Goal: Task Accomplishment & Management: Complete application form

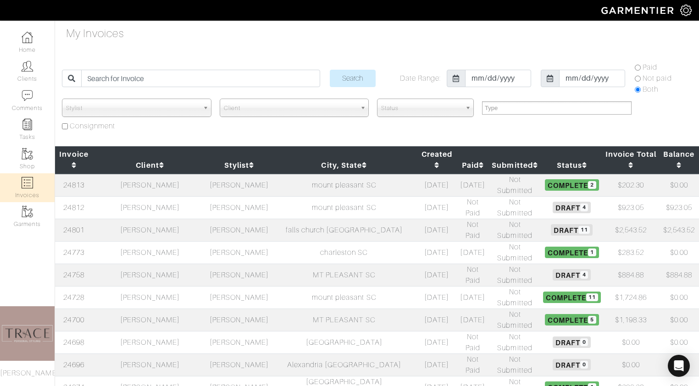
select select
click at [39, 74] on link "Clients" at bounding box center [27, 71] width 55 height 29
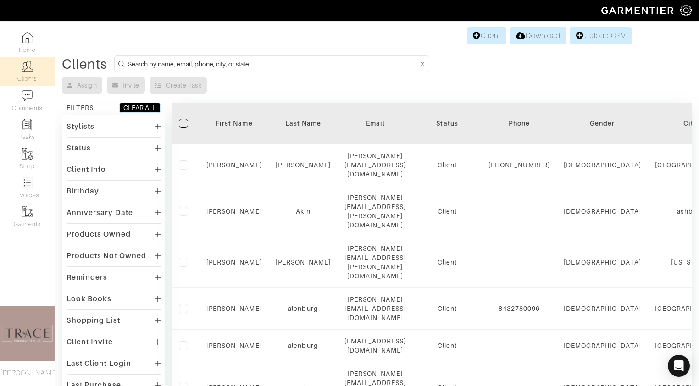
click at [187, 62] on input at bounding box center [273, 63] width 291 height 11
click at [187, 62] on input "neal" at bounding box center [273, 63] width 291 height 11
type input "neal"
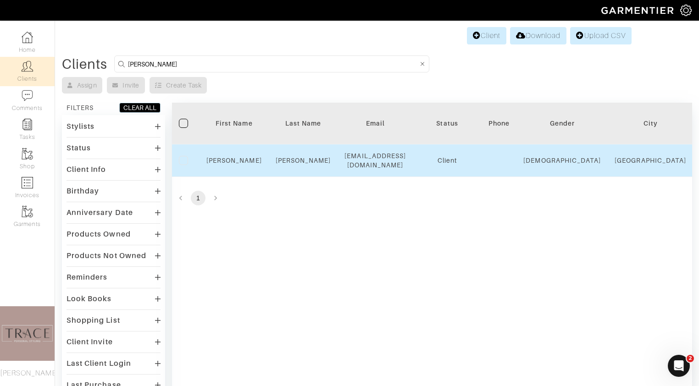
click at [246, 159] on div "Neal" at bounding box center [235, 160] width 56 height 9
click at [238, 160] on link "Neal" at bounding box center [235, 160] width 56 height 7
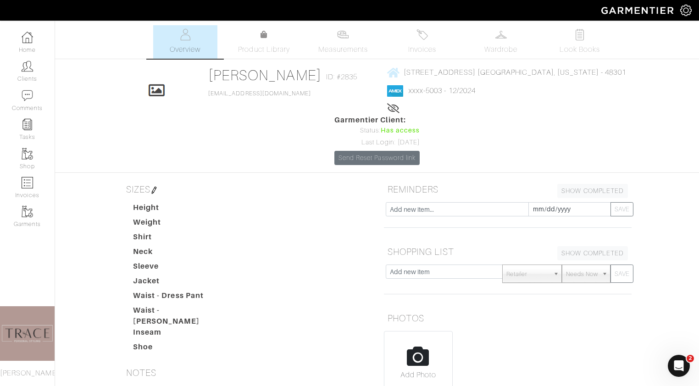
scroll to position [2, 0]
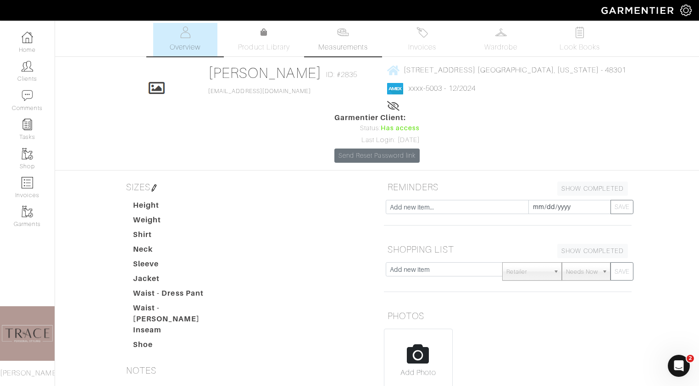
click at [358, 45] on span "Measurements" at bounding box center [344, 47] width 50 height 11
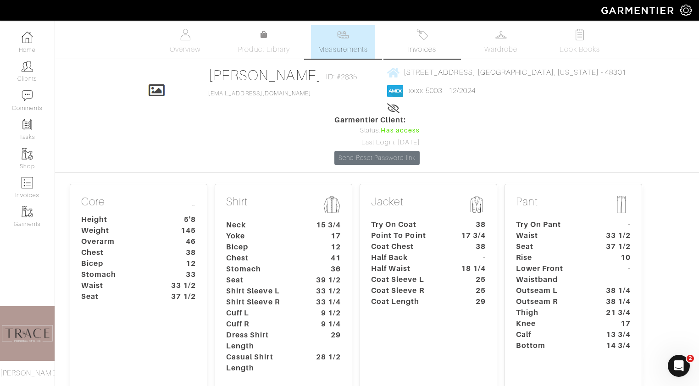
click at [434, 39] on link "Invoices" at bounding box center [422, 42] width 64 height 34
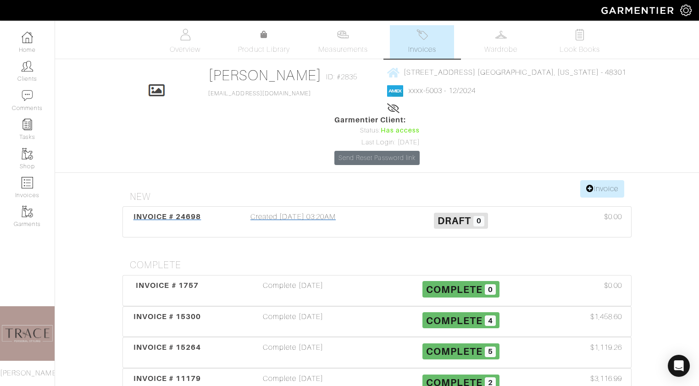
click at [325, 212] on div "Created 09/26/25 03:20AM" at bounding box center [293, 222] width 168 height 21
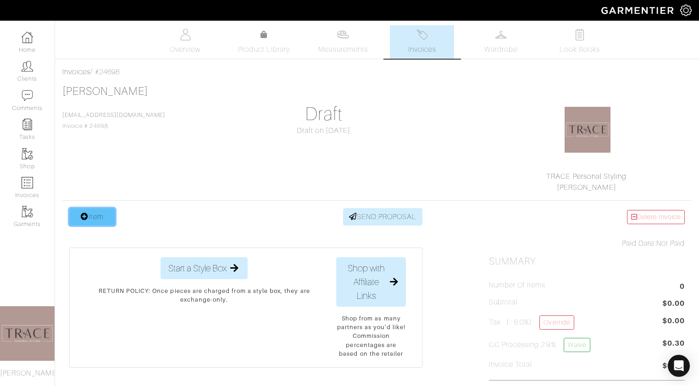
click at [94, 218] on link "Item" at bounding box center [92, 216] width 46 height 17
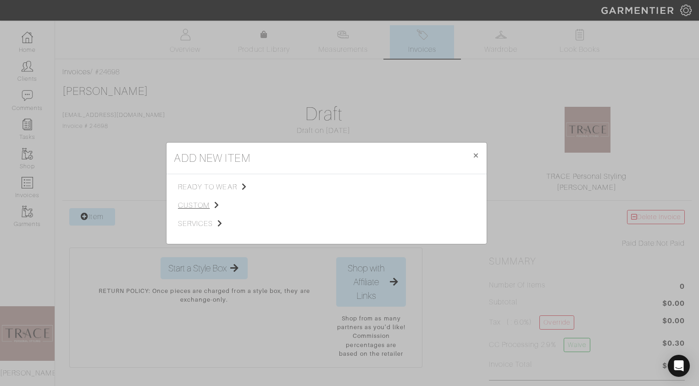
click at [195, 204] on span "custom" at bounding box center [224, 205] width 92 height 11
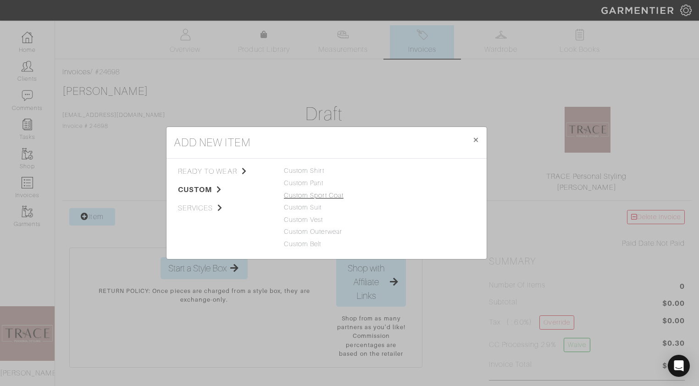
click at [298, 197] on link "Custom Sport Coat" at bounding box center [314, 195] width 60 height 7
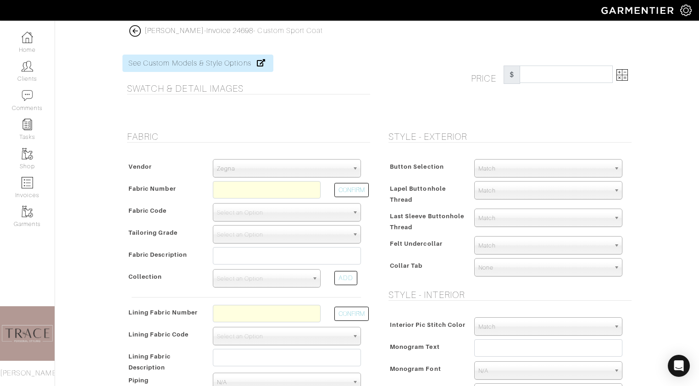
click at [312, 167] on span "Zegna" at bounding box center [283, 169] width 132 height 18
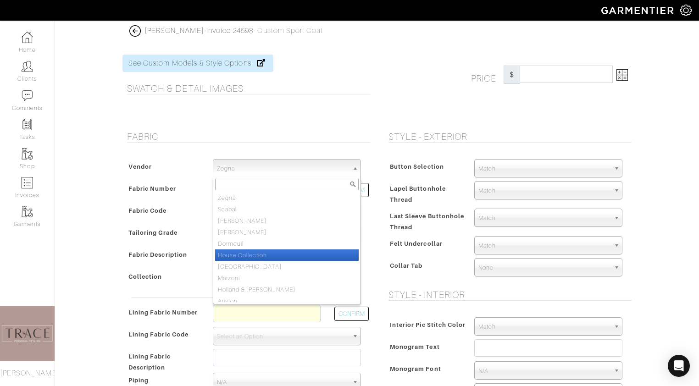
click at [276, 251] on li "House Collection" at bounding box center [287, 255] width 144 height 11
select select "75"
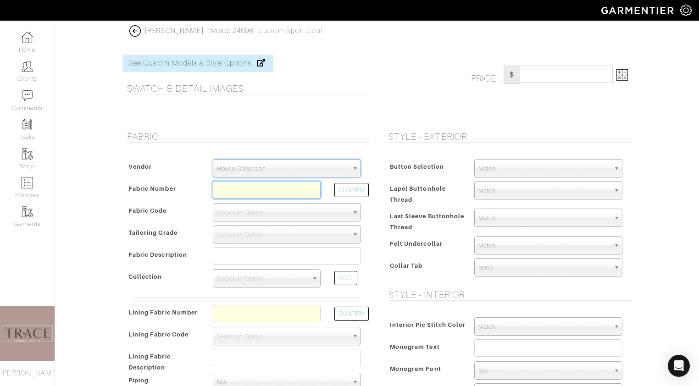
click at [272, 196] on input "text" at bounding box center [267, 189] width 108 height 17
click at [352, 193] on button "CONFIRM" at bounding box center [352, 190] width 34 height 14
type input "C8-49144696"
select select "5713"
type input "Wine Blue Plaid"
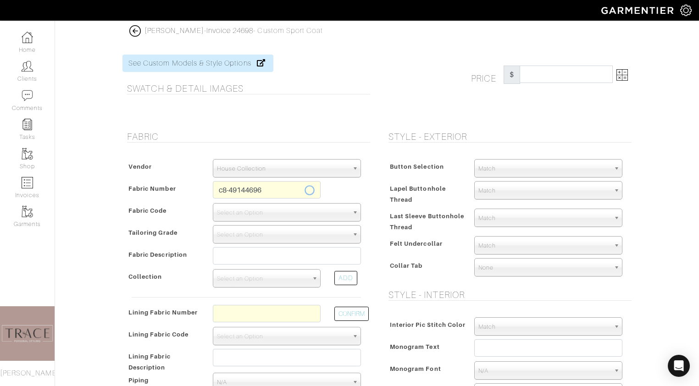
select select
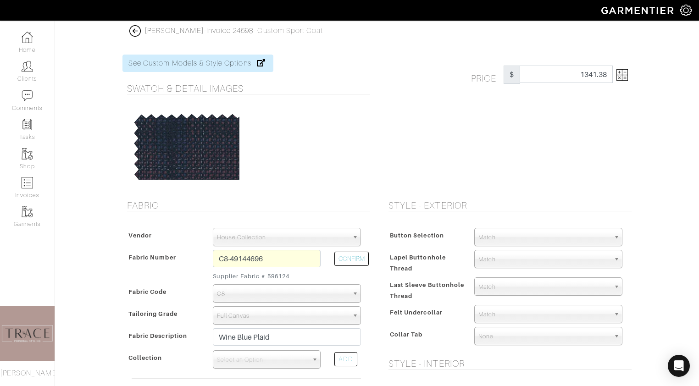
click at [625, 77] on img at bounding box center [622, 74] width 11 height 11
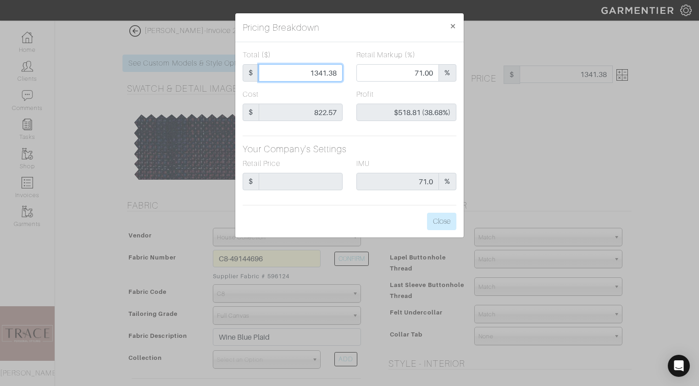
click at [338, 72] on input "1341.38" at bounding box center [301, 72] width 84 height 17
type input "1341.3"
type input "$518.73 (38.67%)"
type input "1341."
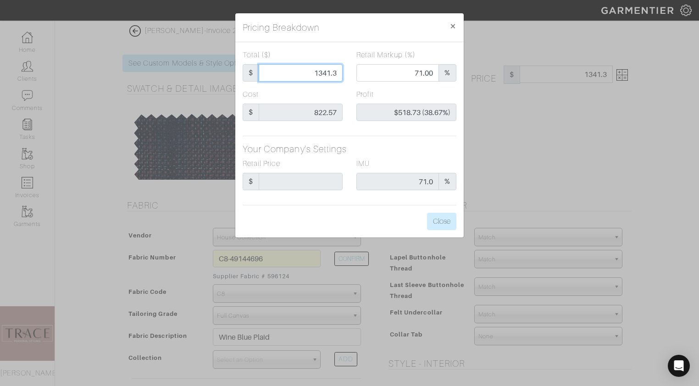
type input "1341."
type input "70.99"
type input "$518.43 (38.66%)"
type input "1341"
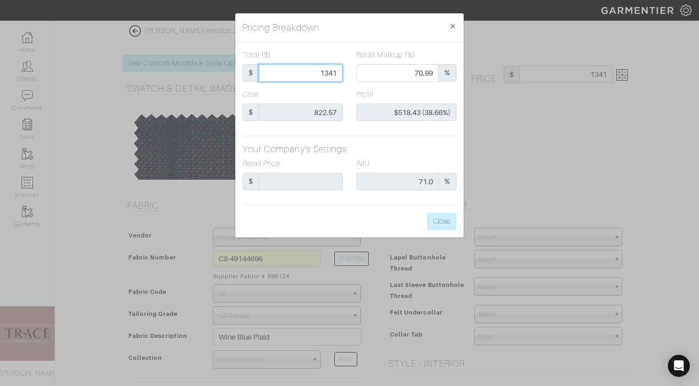
type input "134"
type input "0.00"
type input "-$688.57 (-513.86%)"
type input "1345"
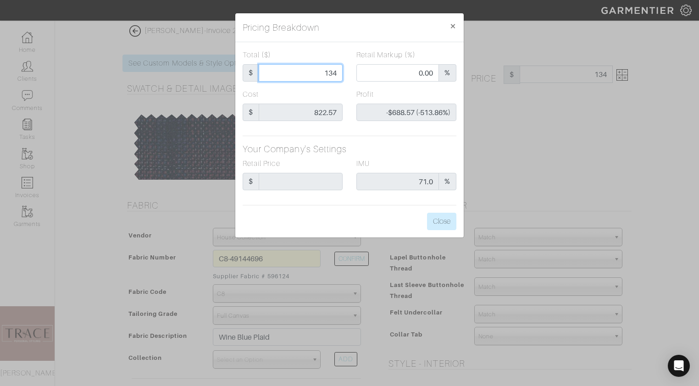
type input "1345"
type input "71.08"
type input "$522.43 (38.84%)"
type input "1345"
type input "1345.00"
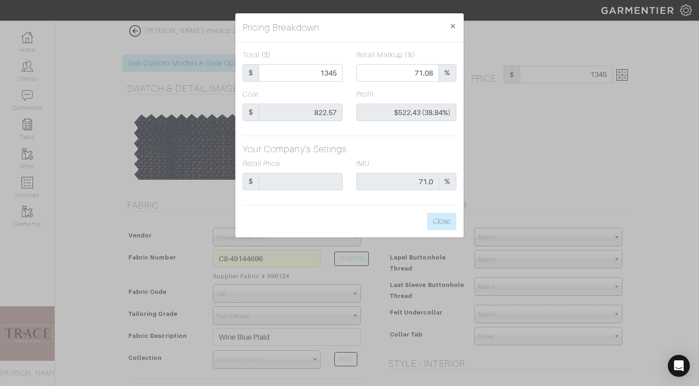
type input "1345.00"
click at [344, 91] on div "Cost $ 822.57" at bounding box center [293, 108] width 114 height 39
click at [440, 223] on button "Close" at bounding box center [441, 221] width 29 height 17
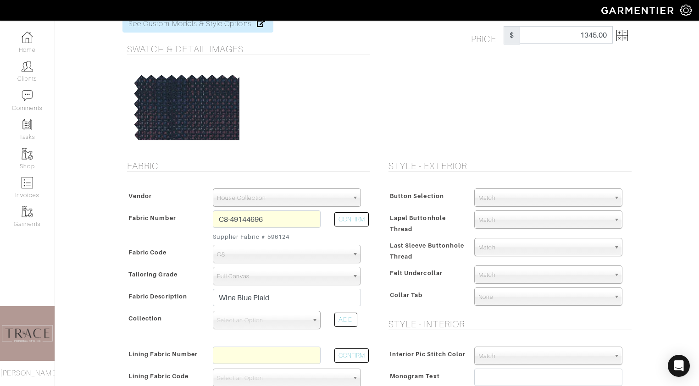
scroll to position [62, 0]
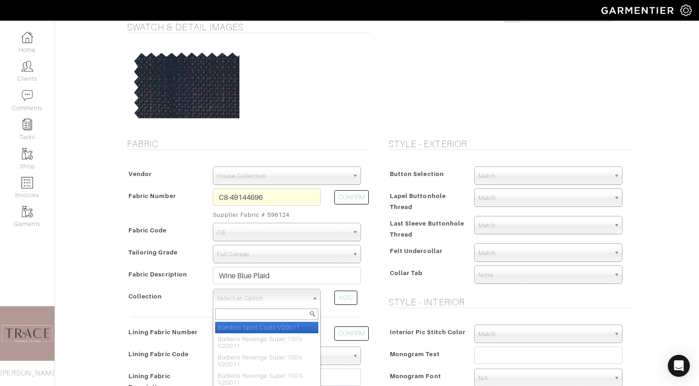
click at [309, 295] on link "Select an Option" at bounding box center [267, 298] width 108 height 18
type input "res"
click at [297, 325] on li "Derby Res ponse V24061" at bounding box center [266, 331] width 103 height 18
select select "934"
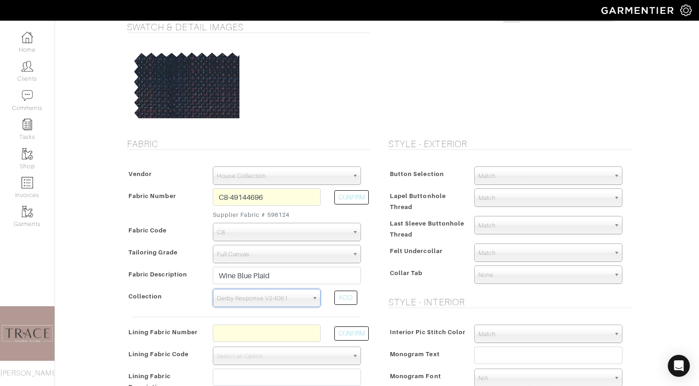
type input "l"
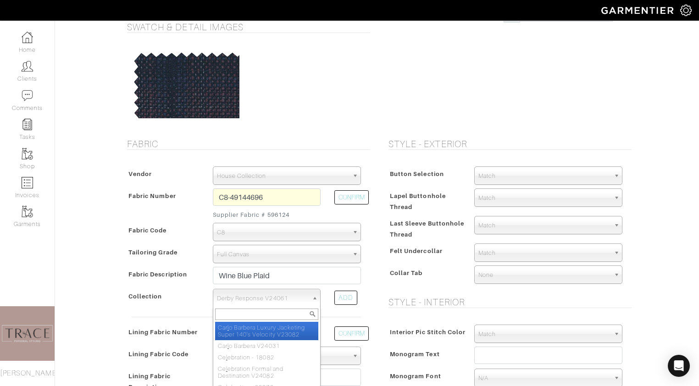
scroll to position [542, 0]
click at [189, 318] on div "Vendor Zegna Scabal Loro Piana Gladson Dormeuil House Collection London Marzoni…" at bounding box center [247, 307] width 248 height 300
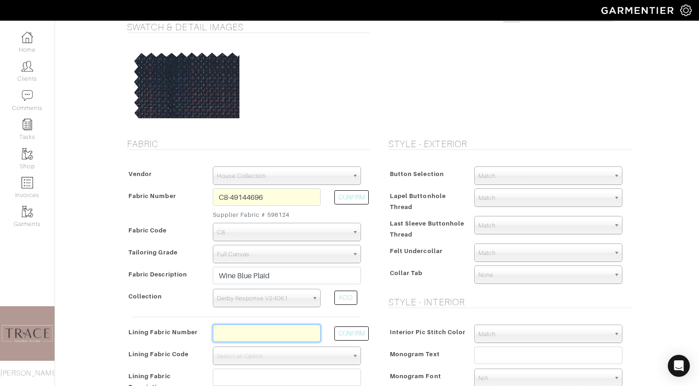
click at [225, 335] on input "text" at bounding box center [267, 333] width 108 height 17
type input "L4-4072811"
click at [351, 334] on button "CONFIRM" at bounding box center [352, 334] width 34 height 14
select select "6295"
type input "Purple Neat"
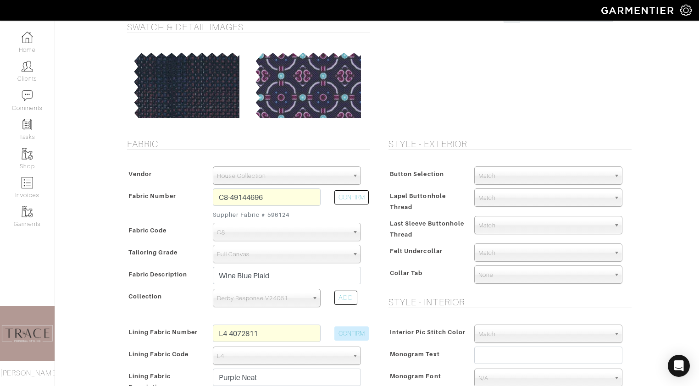
type input "1395.09"
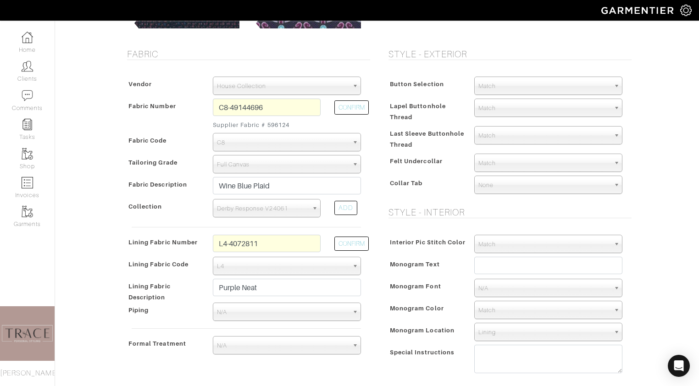
scroll to position [152, 0]
click at [323, 308] on span "N/A" at bounding box center [283, 311] width 132 height 18
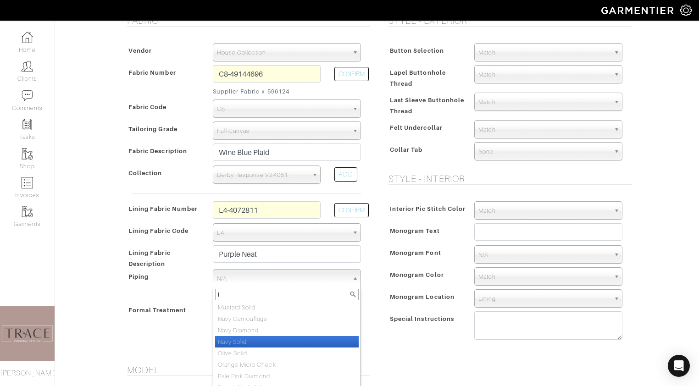
scroll to position [0, 0]
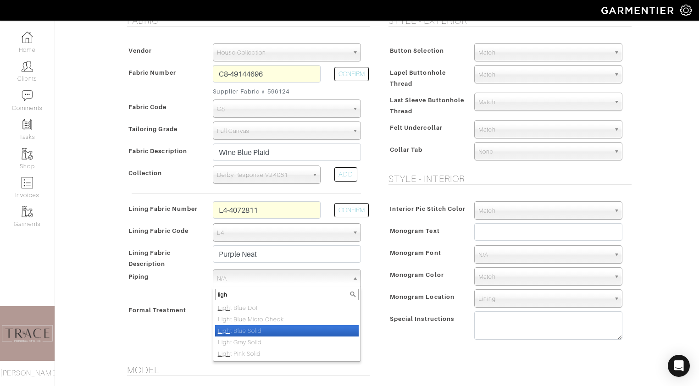
type input "ligh"
click at [271, 330] on li "Ligh t Blue Solid" at bounding box center [287, 330] width 144 height 11
select select "119"
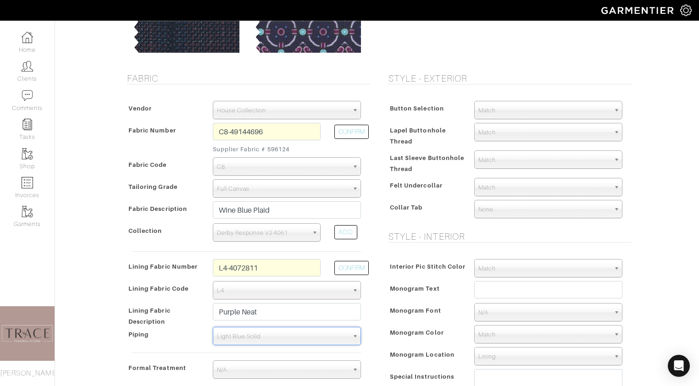
scroll to position [120, 0]
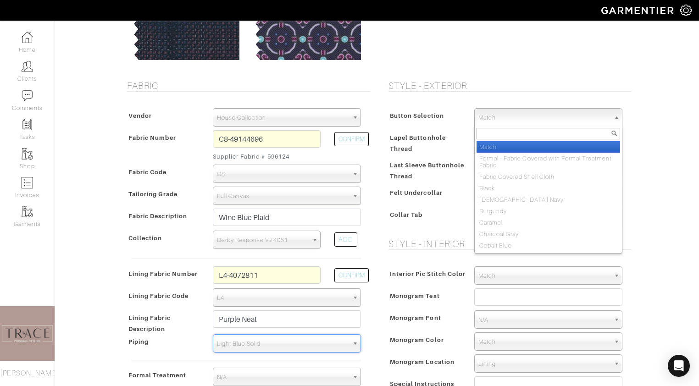
click at [541, 114] on span "Match" at bounding box center [545, 118] width 132 height 18
click at [542, 91] on h5 "Style - Exterior" at bounding box center [510, 85] width 243 height 11
click at [566, 113] on span "Match" at bounding box center [545, 118] width 132 height 18
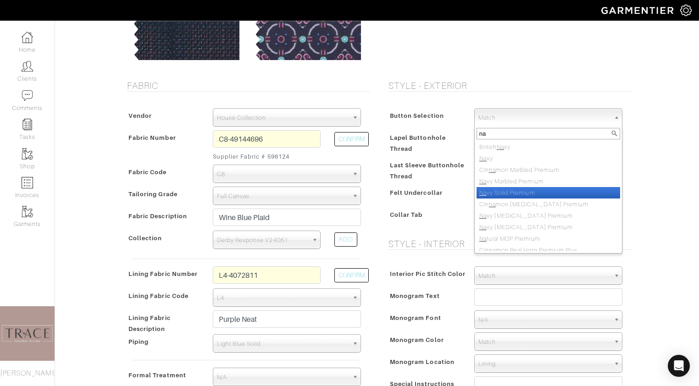
type input "na"
click at [554, 190] on li "Na vy Solid Premium" at bounding box center [549, 192] width 144 height 11
select select "113"
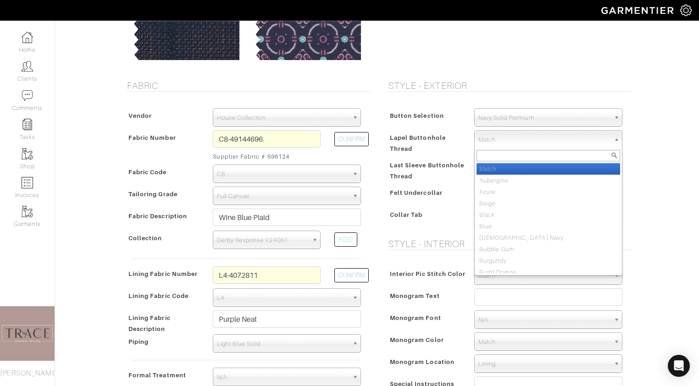
click at [537, 140] on span "Match" at bounding box center [545, 140] width 132 height 18
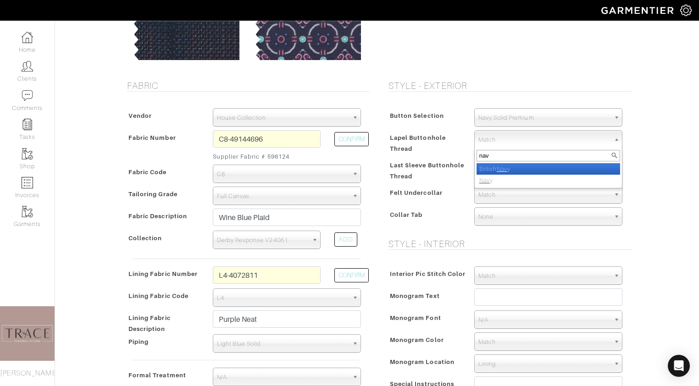
type input "nav"
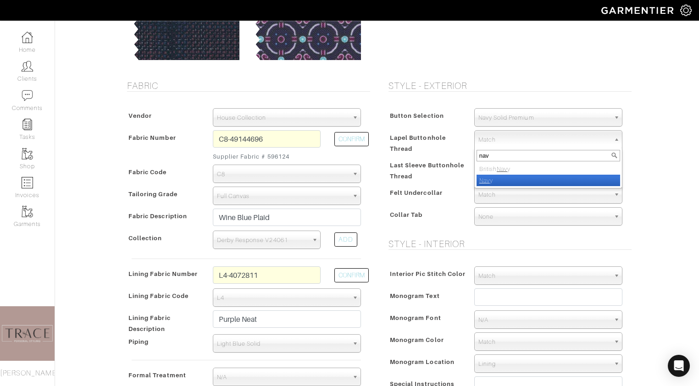
click at [524, 175] on li "Nav y" at bounding box center [549, 180] width 144 height 11
select select "8"
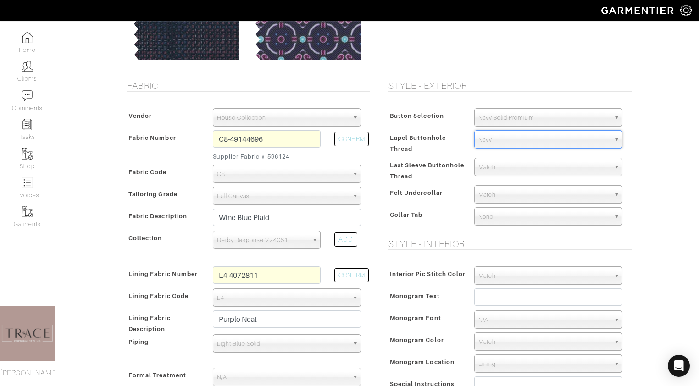
click at [521, 166] on span "Match" at bounding box center [545, 167] width 132 height 18
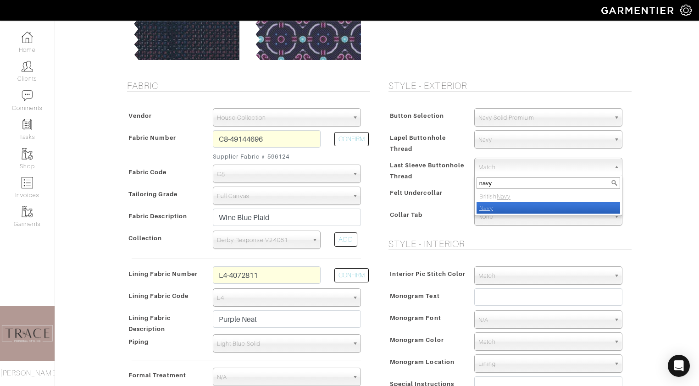
type input "navy"
click at [513, 202] on li "Navy" at bounding box center [549, 207] width 144 height 11
select select "8"
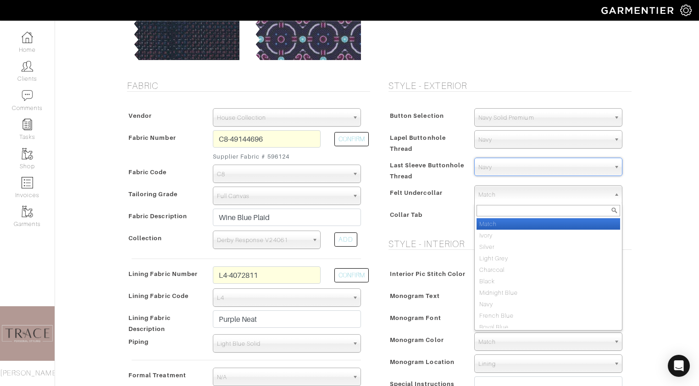
click at [510, 193] on span "Match" at bounding box center [545, 195] width 132 height 18
type input "navy"
click at [516, 221] on li "Navy" at bounding box center [549, 223] width 144 height 11
select select "8"
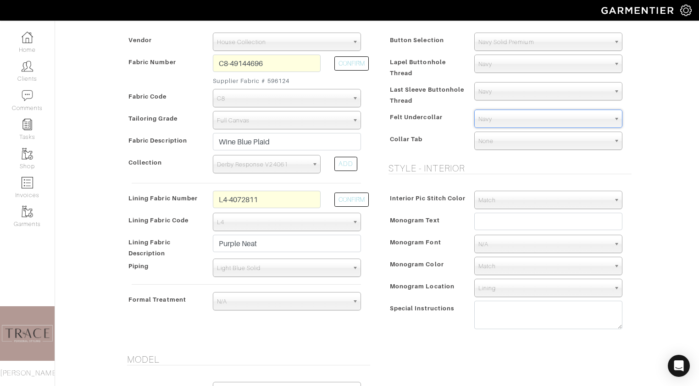
scroll to position [200, 0]
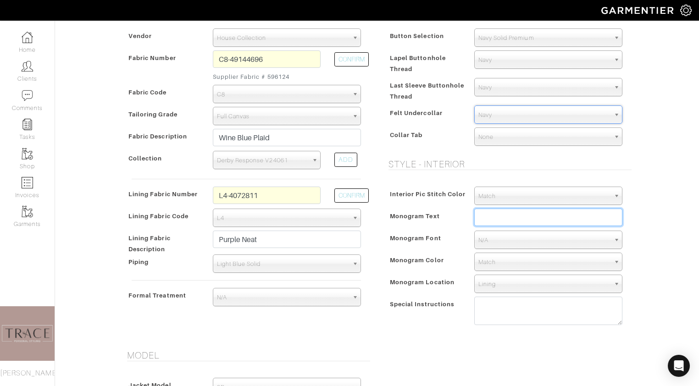
click at [504, 218] on input "text" at bounding box center [549, 217] width 148 height 17
type input "NW"
click at [509, 241] on span "N/A" at bounding box center [545, 240] width 132 height 18
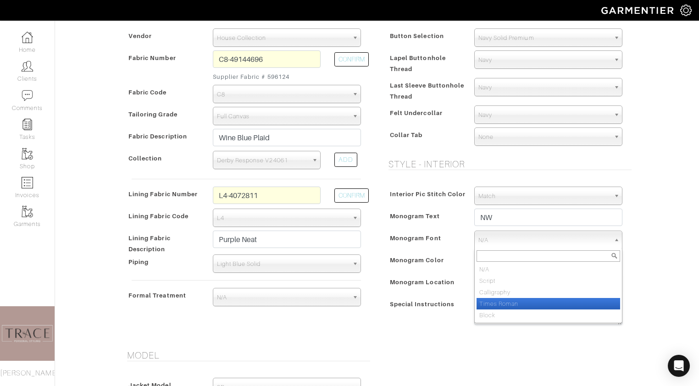
click at [505, 302] on li "Times Roman" at bounding box center [549, 303] width 144 height 11
select select "Times Roman"
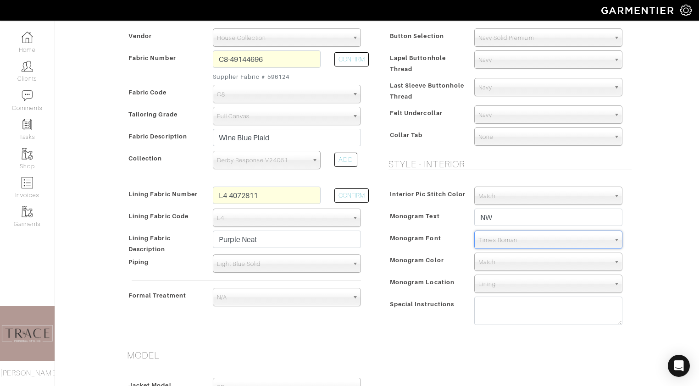
click at [507, 259] on span "Match" at bounding box center [545, 262] width 132 height 18
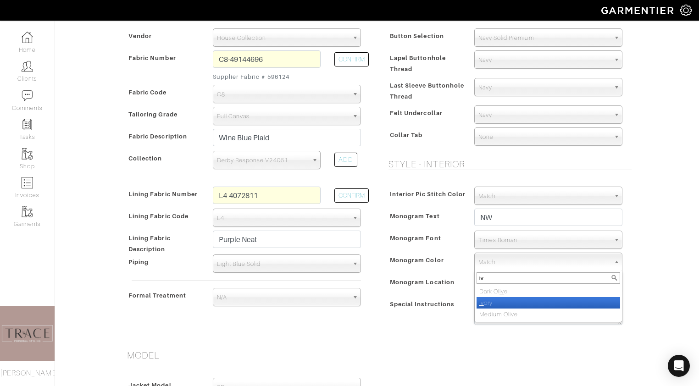
type input "iv"
click at [507, 302] on li "Iv ory" at bounding box center [549, 302] width 144 height 11
select select "39"
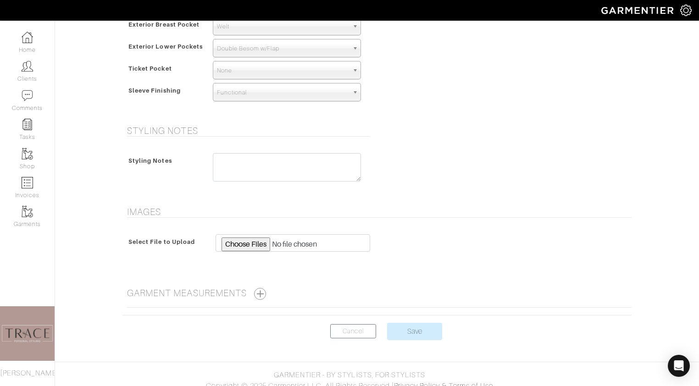
scroll to position [628, 0]
click at [420, 334] on input "Save" at bounding box center [414, 330] width 55 height 17
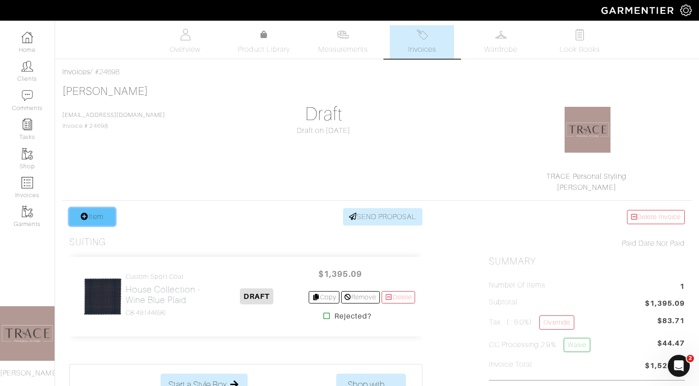
click at [99, 213] on link "Item" at bounding box center [92, 216] width 46 height 17
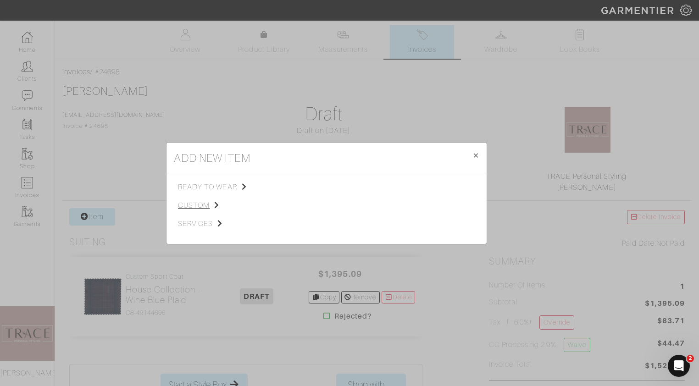
click at [205, 203] on span "custom" at bounding box center [224, 205] width 92 height 11
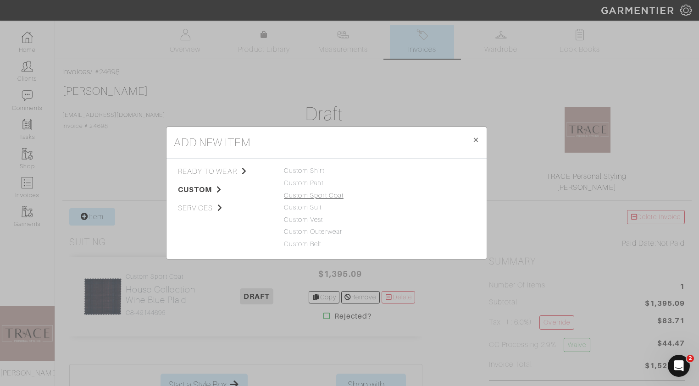
click at [297, 197] on link "Custom Sport Coat" at bounding box center [314, 195] width 60 height 7
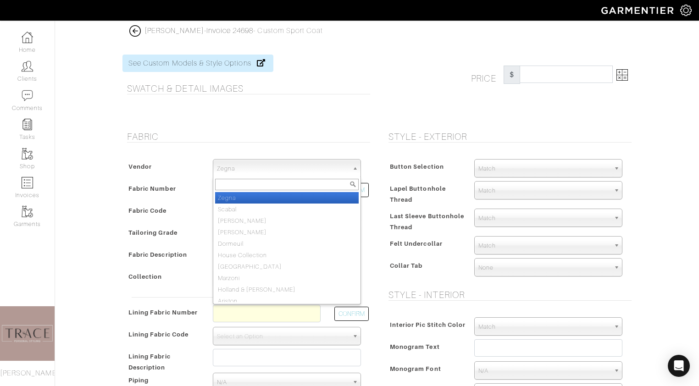
click at [294, 166] on span "Zegna" at bounding box center [283, 169] width 132 height 18
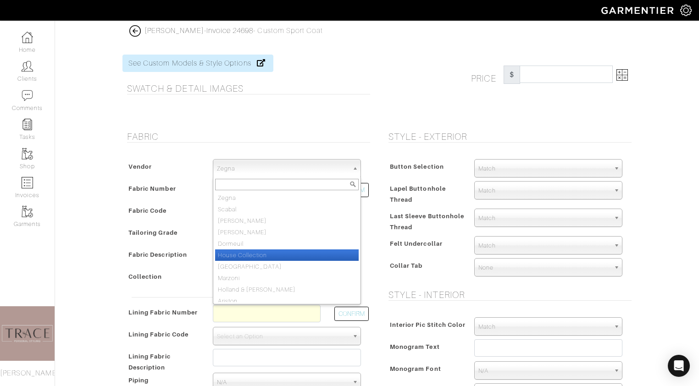
click at [280, 256] on li "House Collection" at bounding box center [287, 255] width 144 height 11
select select "75"
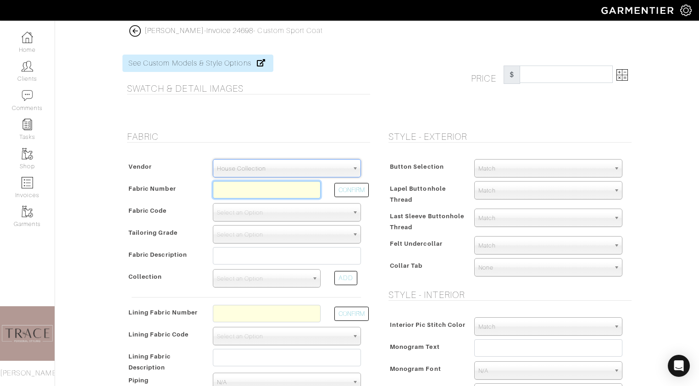
click at [274, 196] on input "text" at bounding box center [267, 189] width 108 height 17
type input "c5-48135894"
click at [355, 193] on button "CONFIRM" at bounding box center [352, 190] width 34 height 14
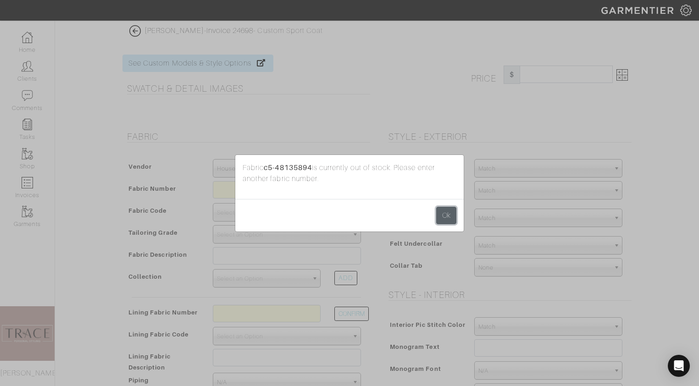
click at [450, 216] on button "Ok" at bounding box center [446, 215] width 20 height 17
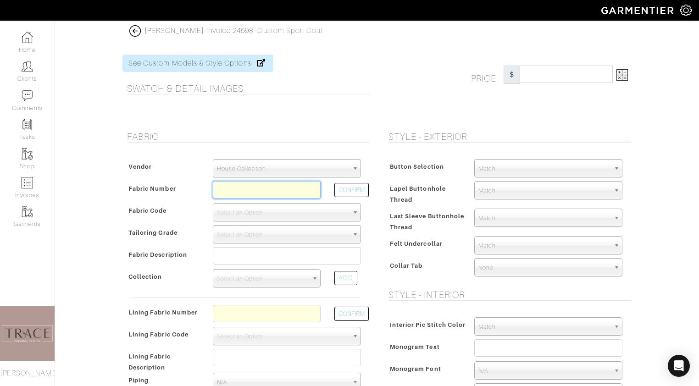
click at [293, 193] on input "text" at bounding box center [267, 189] width 108 height 17
type input "C5-48135894"
click at [365, 190] on button "CONFIRM" at bounding box center [352, 190] width 34 height 14
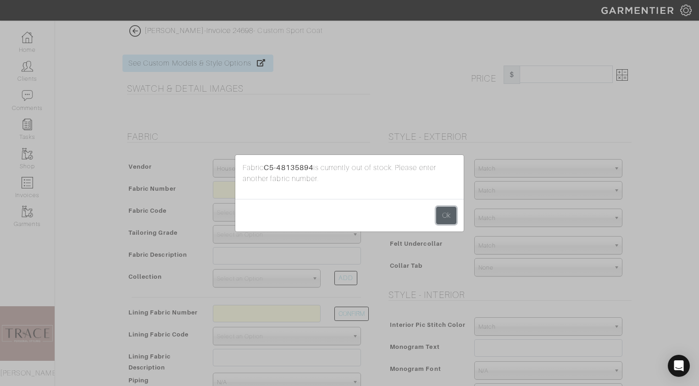
click at [451, 218] on button "Ok" at bounding box center [446, 215] width 20 height 17
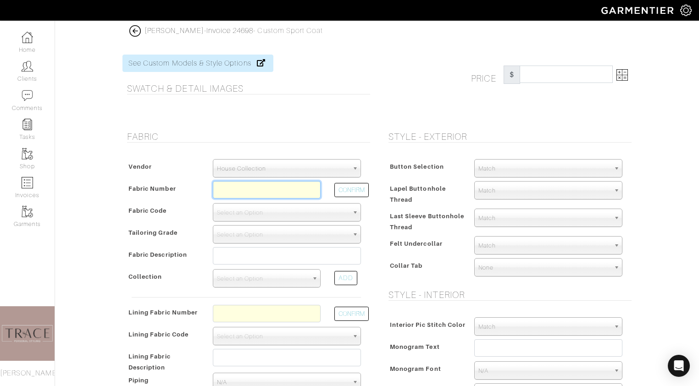
click at [315, 192] on input "text" at bounding box center [267, 189] width 108 height 17
type input "C5-48135896"
click at [360, 190] on button "CONFIRM" at bounding box center [352, 190] width 34 height 14
select select "902"
type input "Burgundy Blue Check"
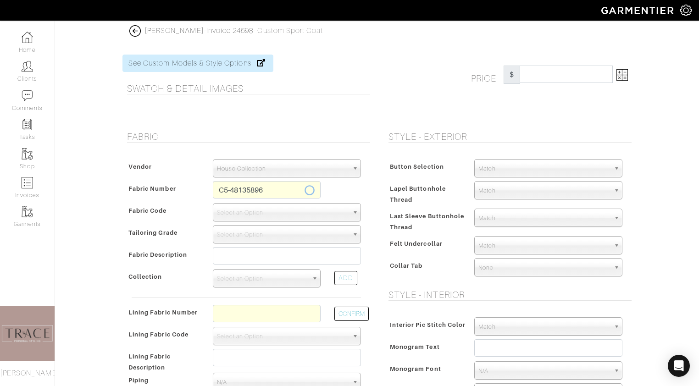
select select
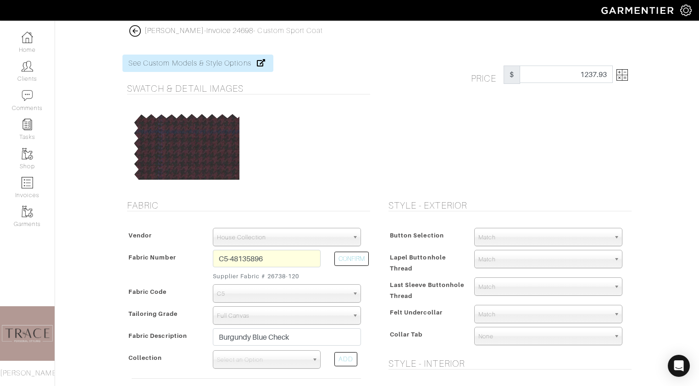
click at [621, 76] on img at bounding box center [622, 74] width 11 height 11
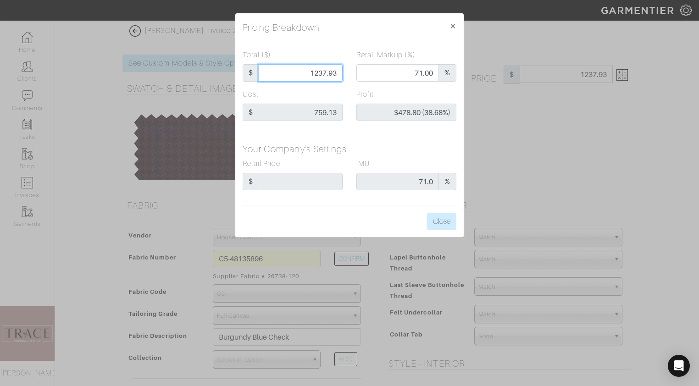
click at [337, 74] on input "1237.93" at bounding box center [301, 72] width 84 height 17
type input "1237.9"
type input "$478.77 (38.68%)"
type input "1237."
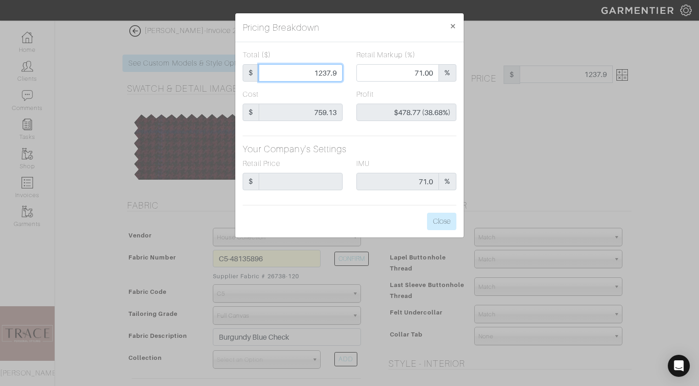
type input "1237."
type input "70.98"
type input "$477.87 (38.63%)"
type input "1237"
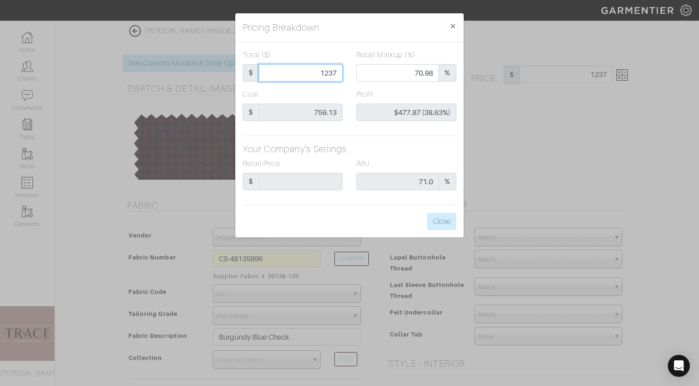
type input "123"
type input "0.00"
type input "-$636.13 (-517.18%)"
type input "12"
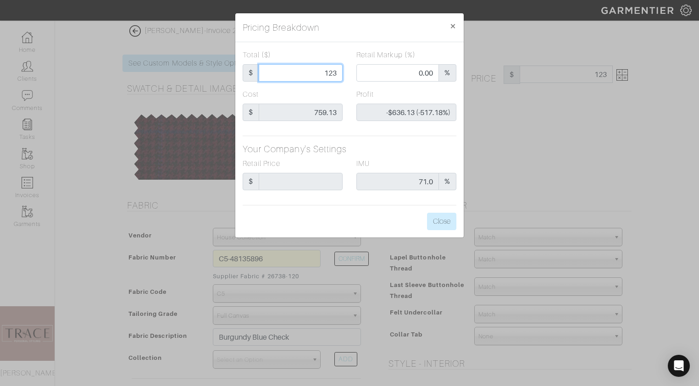
type input "12"
type input "-$747.13 (-6226.08%)"
type input "124"
type input "-$635.13 (-512.20%)"
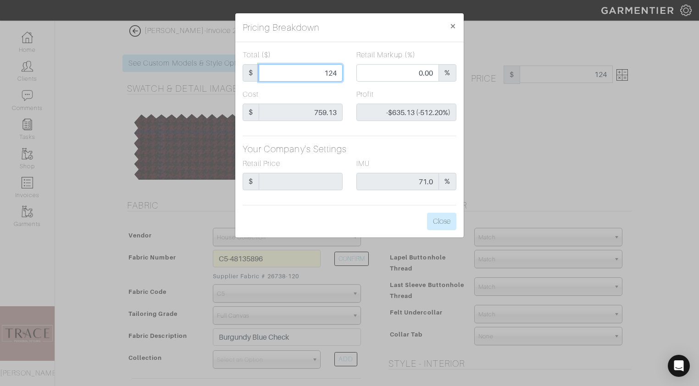
type input "1240"
type input "71.05"
type input "$480.87 (38.78%)"
type input "1240"
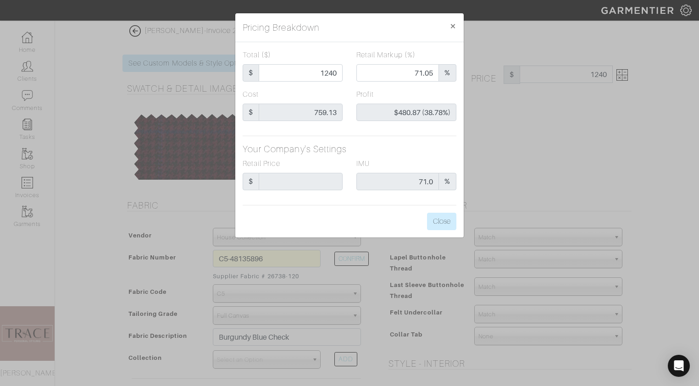
type input "1240.00"
click at [337, 92] on div "Cost $ 759.13" at bounding box center [293, 105] width 100 height 32
click at [444, 222] on button "Close" at bounding box center [441, 221] width 29 height 17
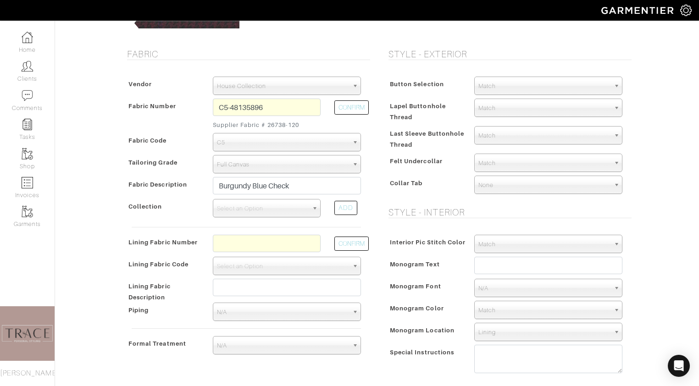
scroll to position [151, 0]
click at [679, 364] on icon "Open Intercom Messenger" at bounding box center [679, 366] width 11 height 12
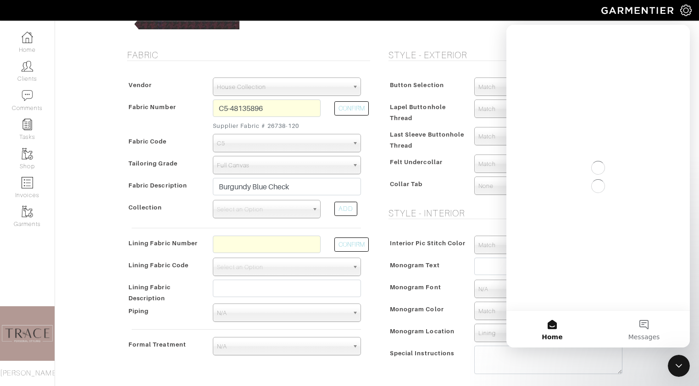
scroll to position [0, 0]
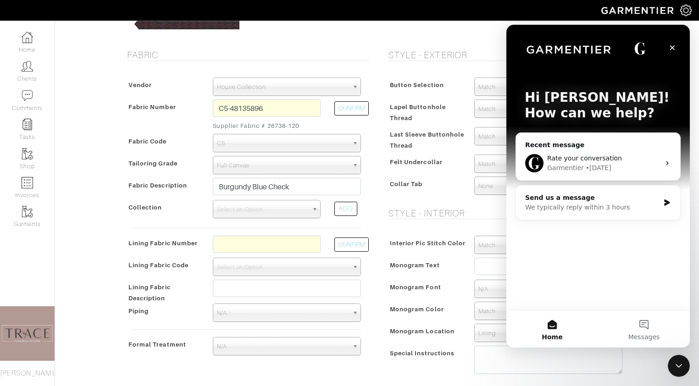
click at [621, 214] on div "Send us a message We typically reply within 3 hours" at bounding box center [598, 203] width 164 height 34
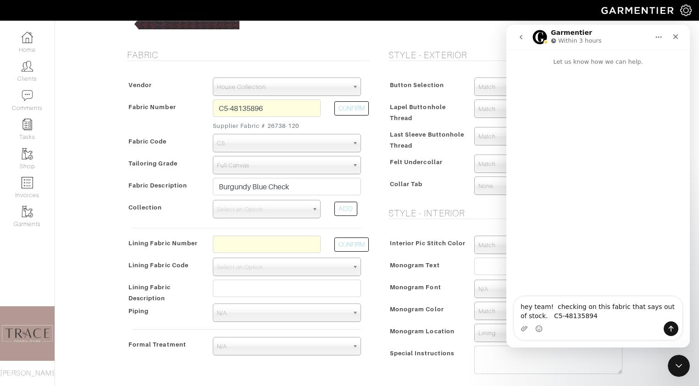
type textarea "hey team! checking on this fabric that says out of stock. C5-48135894"
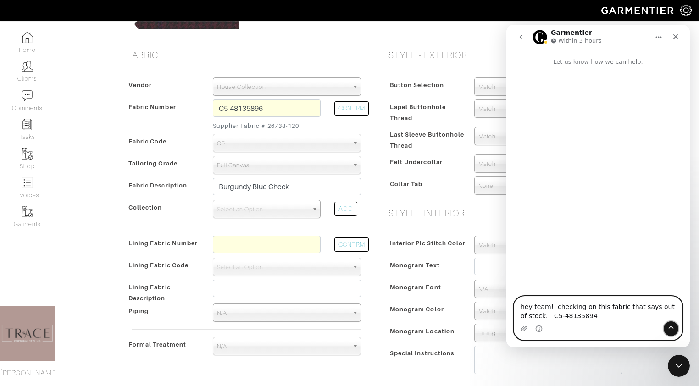
click at [670, 329] on icon "Send a message…" at bounding box center [671, 328] width 7 height 7
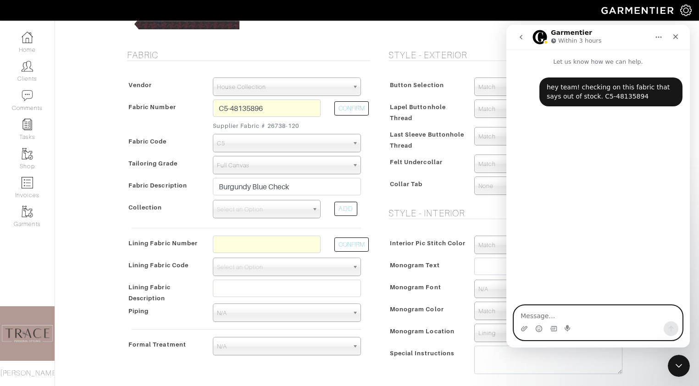
click at [603, 316] on textarea "Message…" at bounding box center [599, 314] width 168 height 16
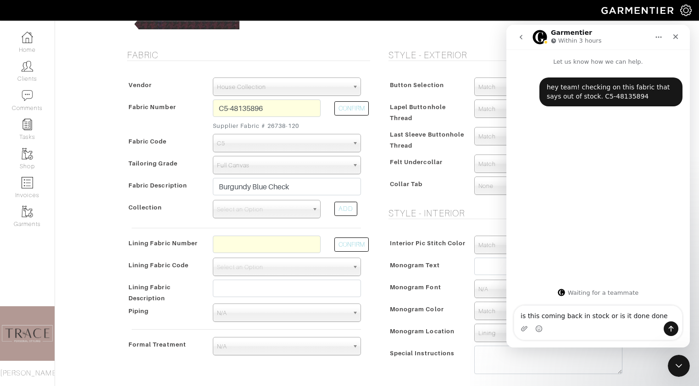
type textarea "is this coming back in stock or is it done done?"
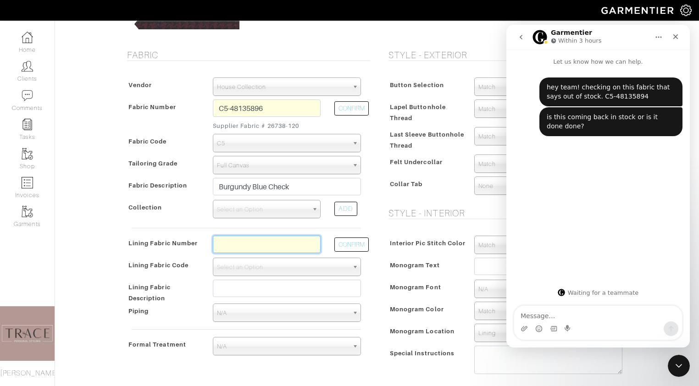
click at [283, 244] on input "text" at bounding box center [267, 244] width 108 height 17
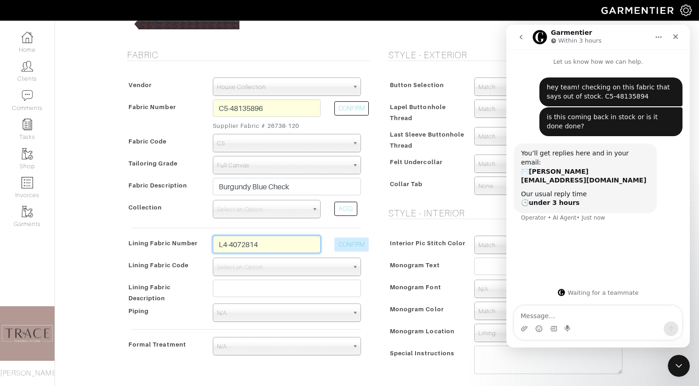
type input "L4-4072814"
click at [341, 243] on button "CONFIRM" at bounding box center [352, 245] width 34 height 14
select select "6295"
type input "Grey Check Paisley"
type input "1290.07"
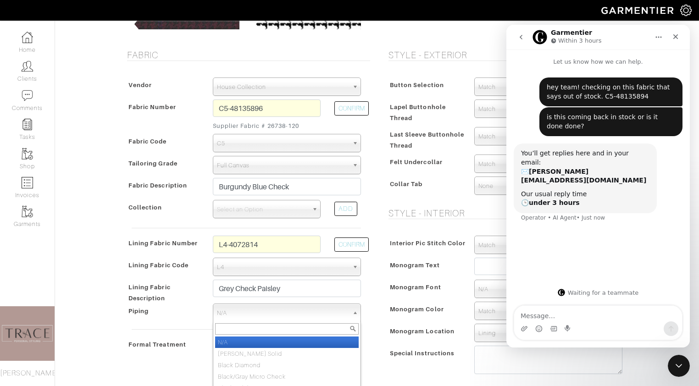
click at [309, 315] on span "N/A" at bounding box center [283, 313] width 132 height 18
type input "ivory"
click at [307, 340] on li "Ivory Solid" at bounding box center [287, 342] width 144 height 11
select select "114"
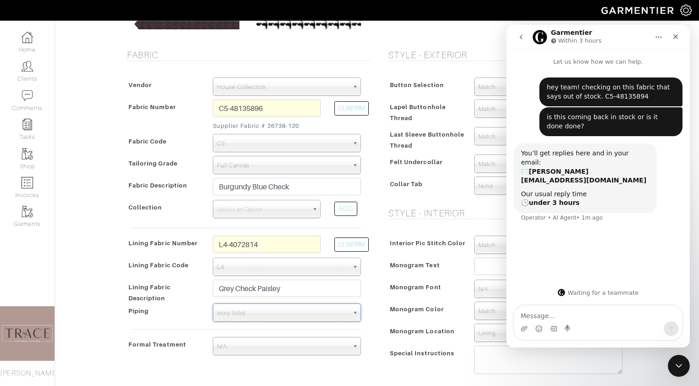
click at [386, 72] on div "Button Selection Match Formal - Fabric Covered with Formal Treatment Fabric Fab…" at bounding box center [508, 138] width 248 height 140
click at [521, 33] on button "go back" at bounding box center [521, 36] width 17 height 17
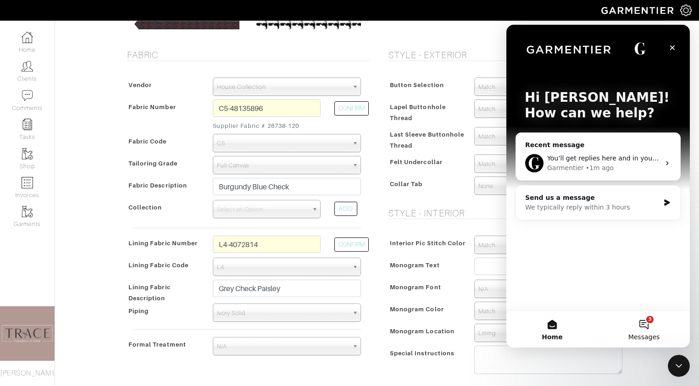
click at [643, 332] on button "3 Messages" at bounding box center [645, 329] width 92 height 37
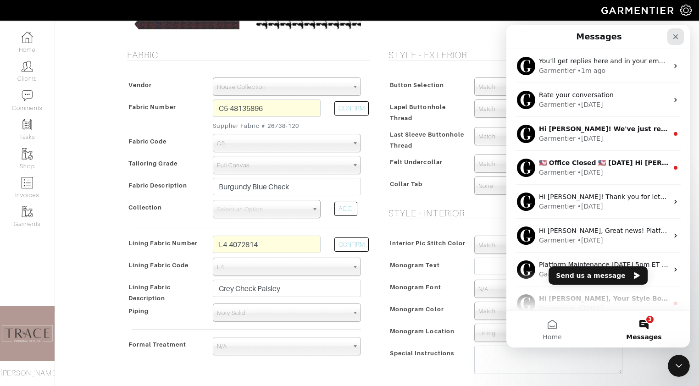
click at [677, 36] on icon "Close" at bounding box center [675, 36] width 7 height 7
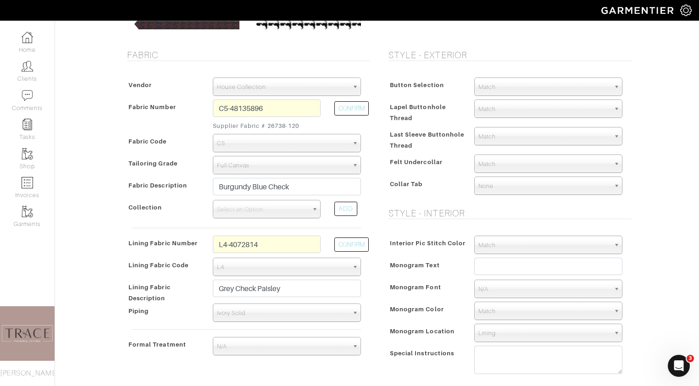
click at [597, 82] on span "Match" at bounding box center [545, 87] width 132 height 18
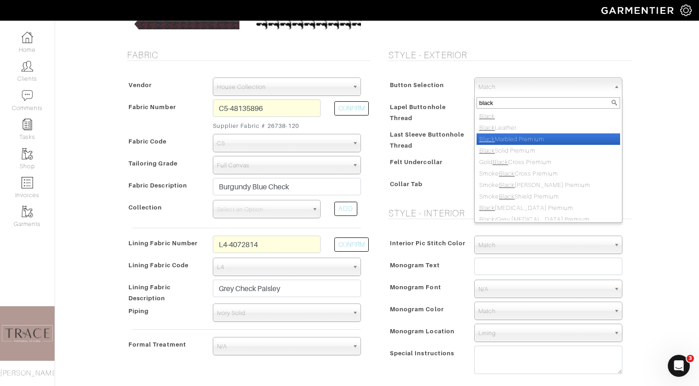
type input "black"
click at [567, 141] on li "Black Marbled Premium" at bounding box center [549, 139] width 144 height 11
select select "111"
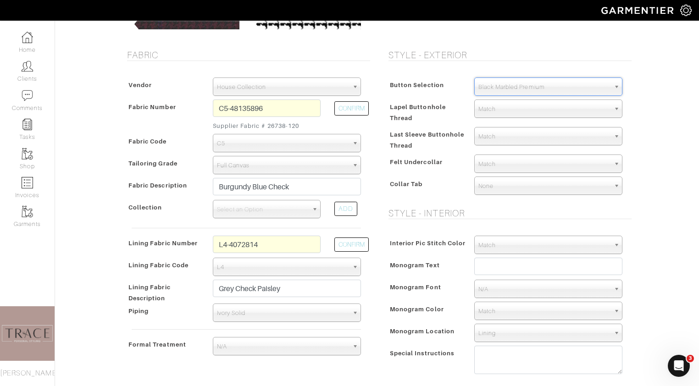
click at [555, 111] on span "Match" at bounding box center [545, 109] width 132 height 18
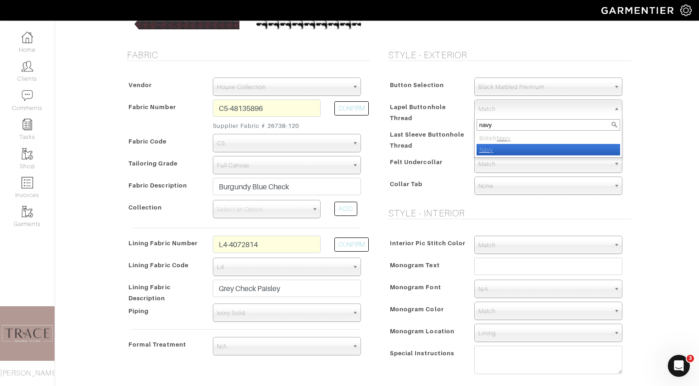
type input "navy"
click at [552, 146] on li "Navy" at bounding box center [549, 149] width 144 height 11
select select "8"
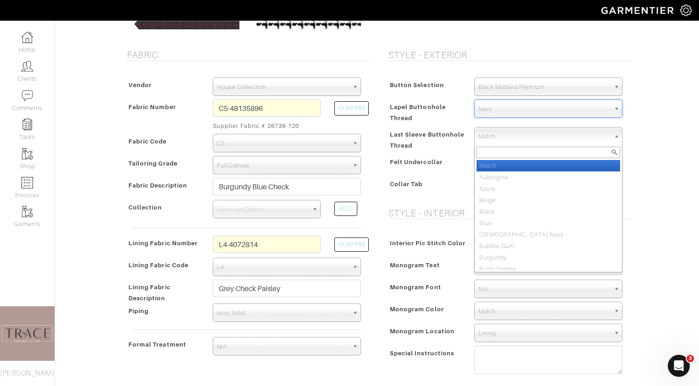
click at [546, 134] on span "Match" at bounding box center [545, 137] width 132 height 18
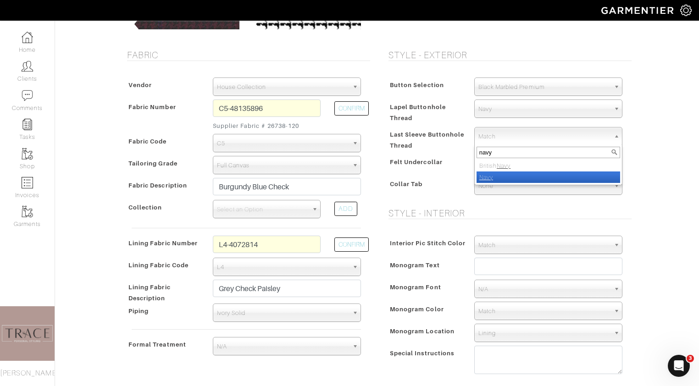
type input "navy"
click at [538, 181] on li "Navy" at bounding box center [549, 177] width 144 height 11
select select "8"
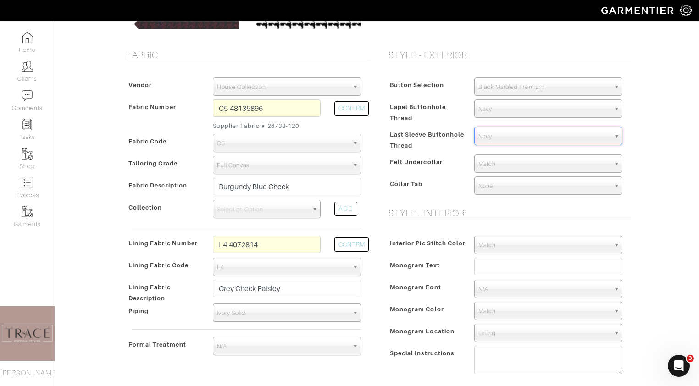
click at [539, 163] on span "Match" at bounding box center [545, 164] width 132 height 18
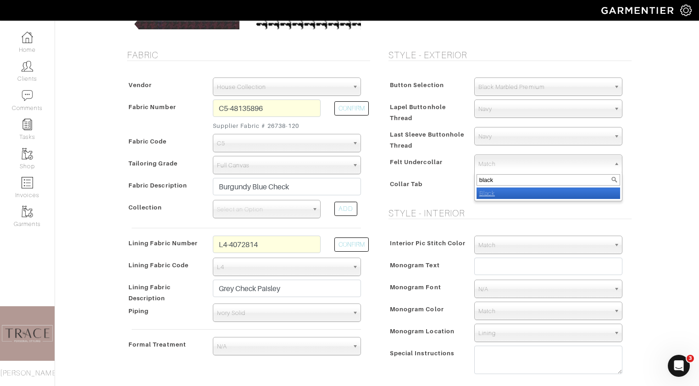
type input "black"
click at [531, 194] on li "Black" at bounding box center [549, 193] width 144 height 11
select select "6"
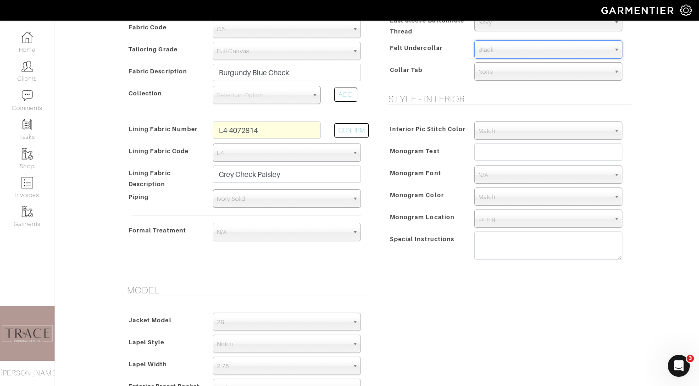
scroll to position [281, 0]
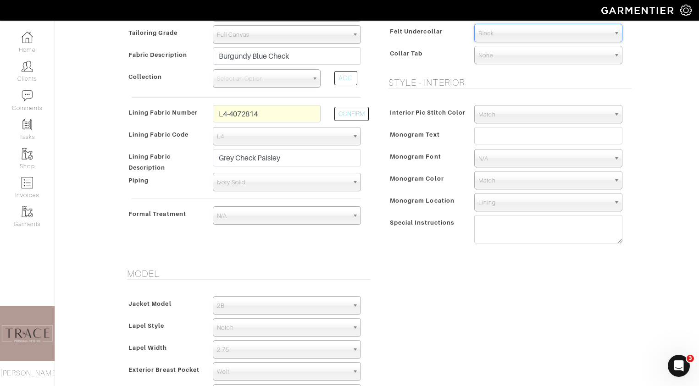
click at [539, 115] on span "Match" at bounding box center [545, 115] width 132 height 18
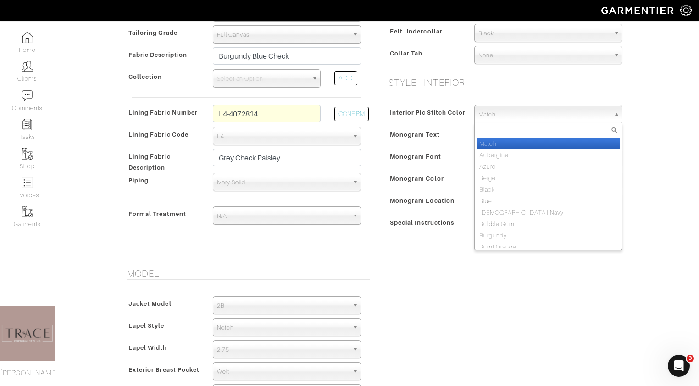
click at [544, 100] on div "Interior Pic Stitch Color Match Aubergine Azure Beige Black Blue British Navy B…" at bounding box center [508, 177] width 248 height 162
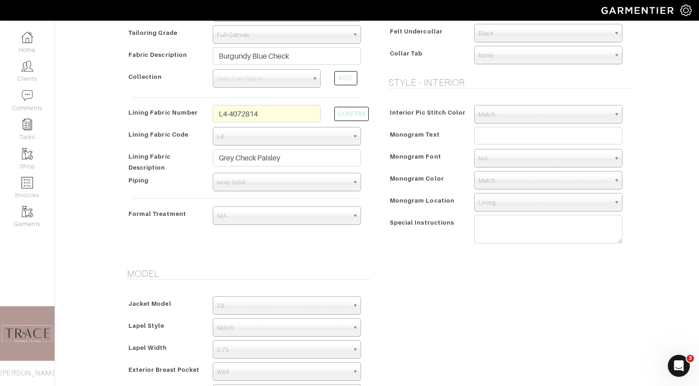
click at [533, 114] on span "Match" at bounding box center [545, 115] width 132 height 18
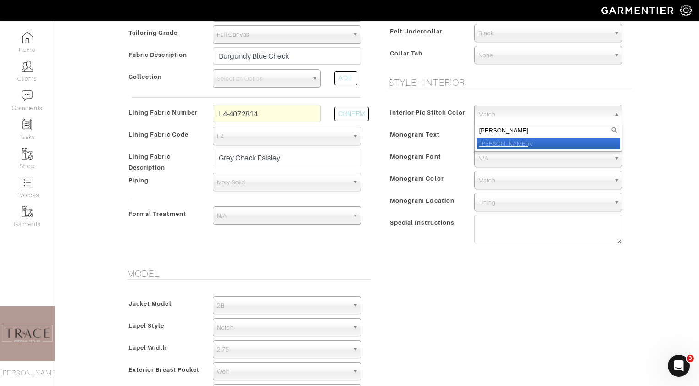
type input "ivo"
click at [526, 139] on li "Ivo ry" at bounding box center [549, 143] width 144 height 11
select select "39"
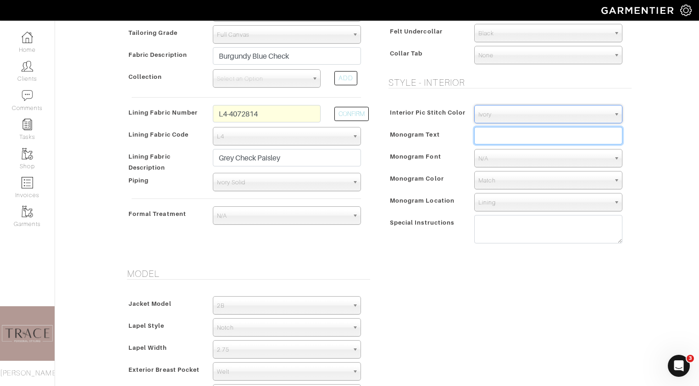
click at [525, 135] on input "text" at bounding box center [549, 135] width 148 height 17
type input "NW"
click at [533, 159] on span "N/A" at bounding box center [545, 159] width 132 height 18
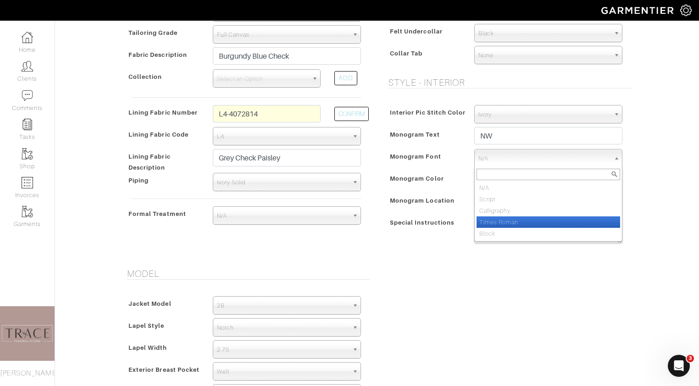
click at [524, 219] on li "Times Roman" at bounding box center [549, 222] width 144 height 11
select select "Times Roman"
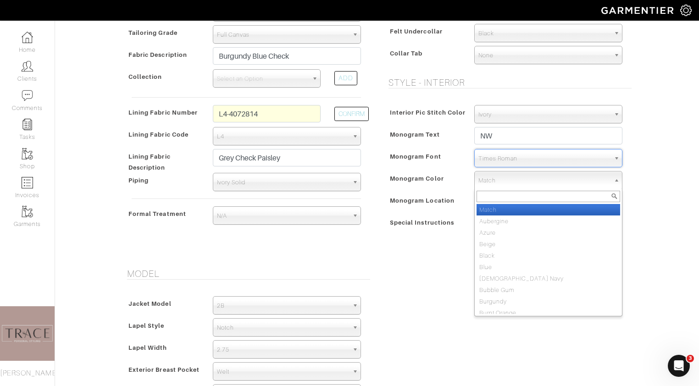
click at [526, 178] on span "Match" at bounding box center [545, 181] width 132 height 18
type input "i"
type input "black"
click at [502, 210] on li "Black" at bounding box center [549, 209] width 144 height 11
select select "7"
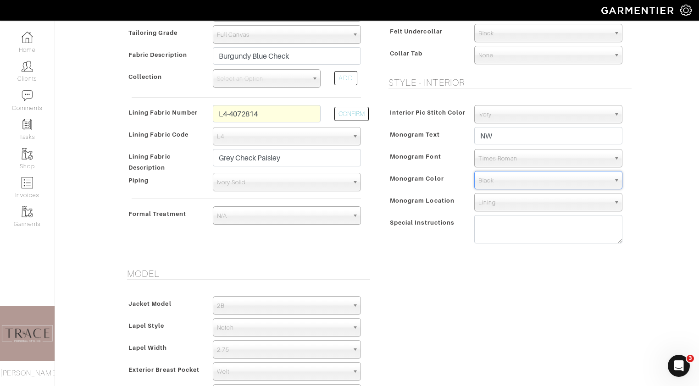
click at [505, 202] on span "Lining" at bounding box center [545, 203] width 132 height 18
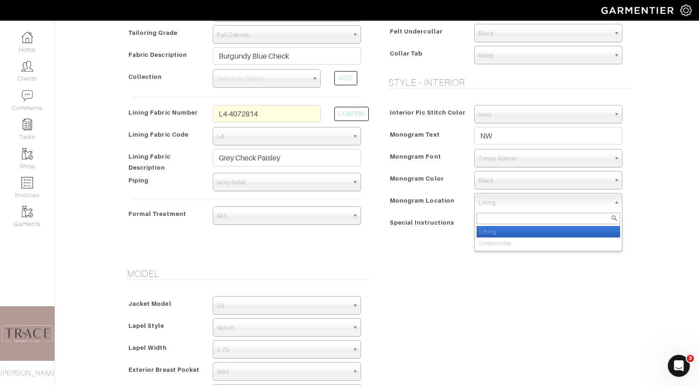
click at [504, 230] on li "Lining" at bounding box center [549, 231] width 144 height 11
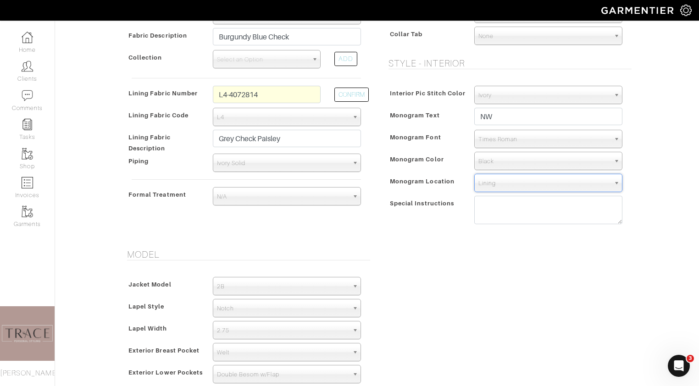
scroll to position [302, 0]
click at [510, 161] on span "Black" at bounding box center [545, 160] width 132 height 18
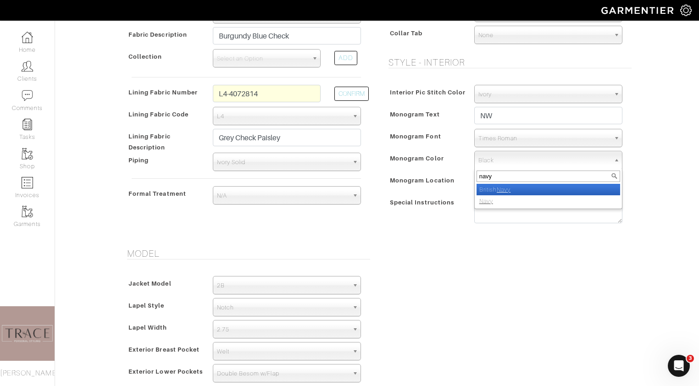
type input "navy"
click at [498, 196] on li "Navy" at bounding box center [549, 201] width 144 height 11
select select "8"
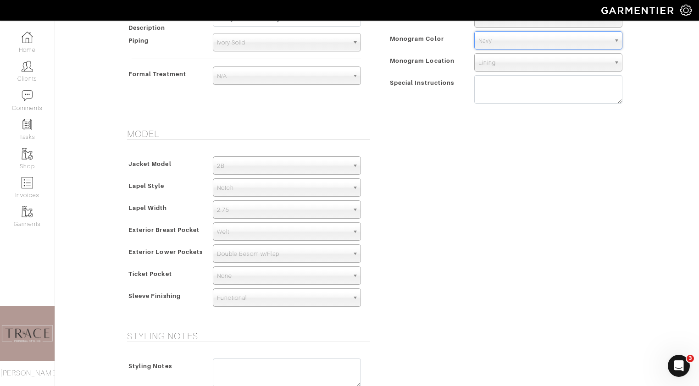
scroll to position [422, 0]
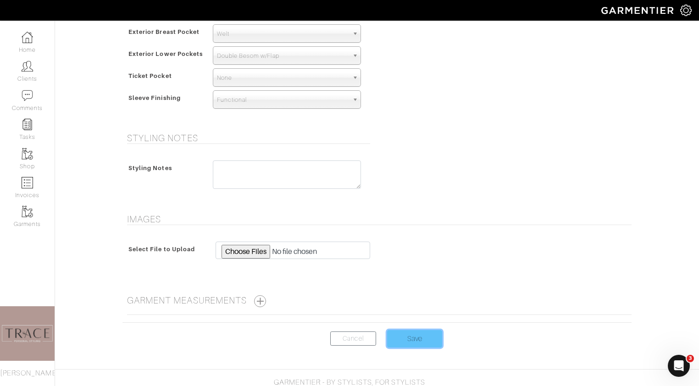
click at [420, 342] on input "Save" at bounding box center [414, 338] width 55 height 17
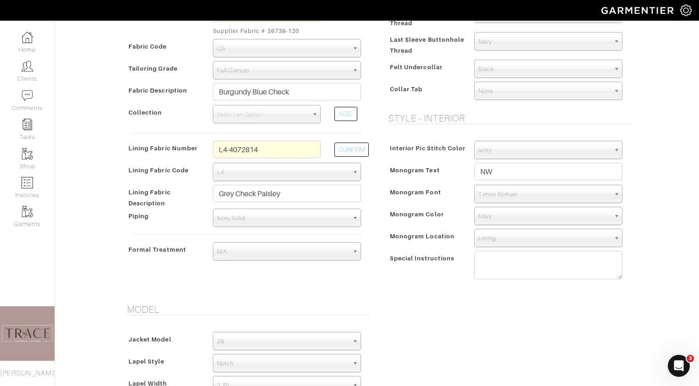
scroll to position [144, 0]
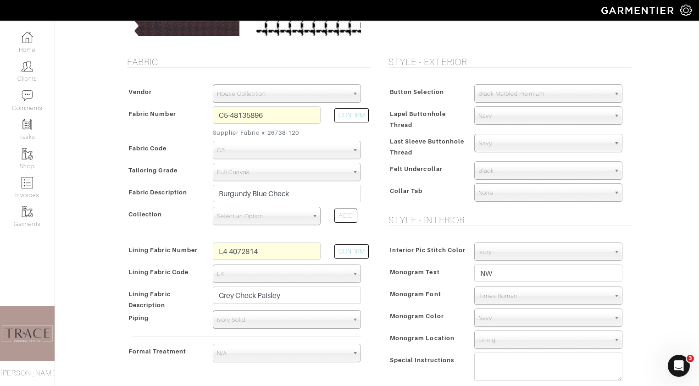
click at [315, 215] on b at bounding box center [316, 215] width 8 height 17
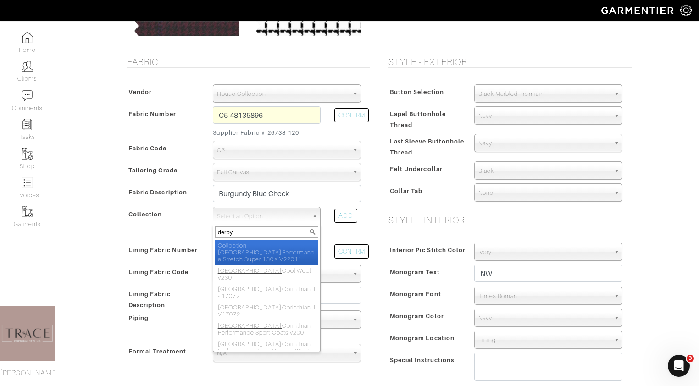
type input "derby"
click at [279, 247] on li "Collection: Derby Performance Stretch Super 130's V22011" at bounding box center [266, 252] width 103 height 25
select select "654"
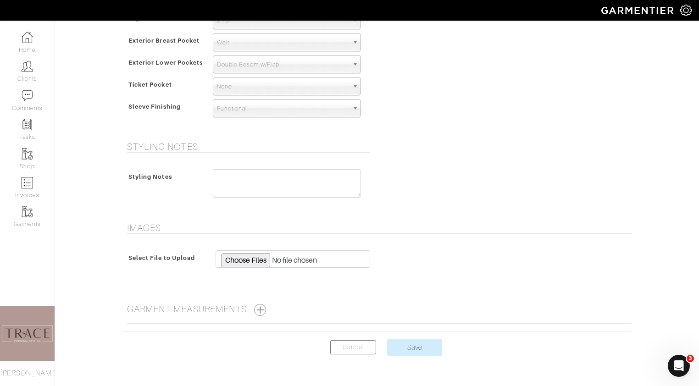
scroll to position [613, 0]
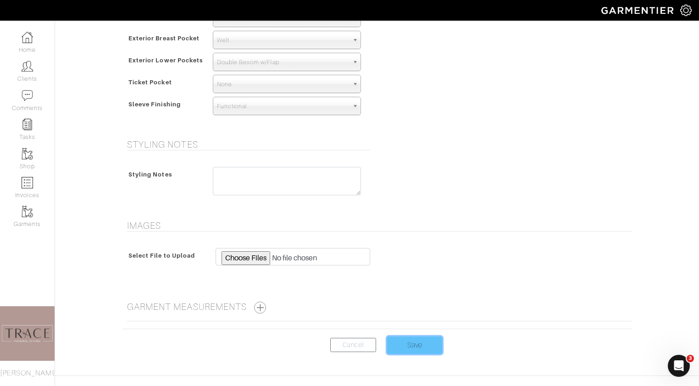
click at [415, 353] on input "Save" at bounding box center [414, 345] width 55 height 17
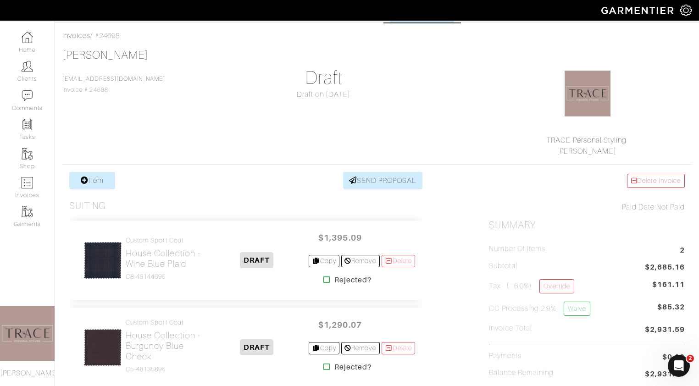
scroll to position [21, 0]
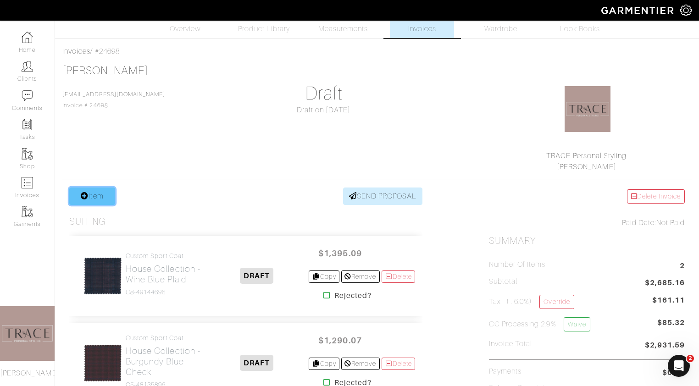
click at [107, 201] on link "Item" at bounding box center [92, 196] width 46 height 17
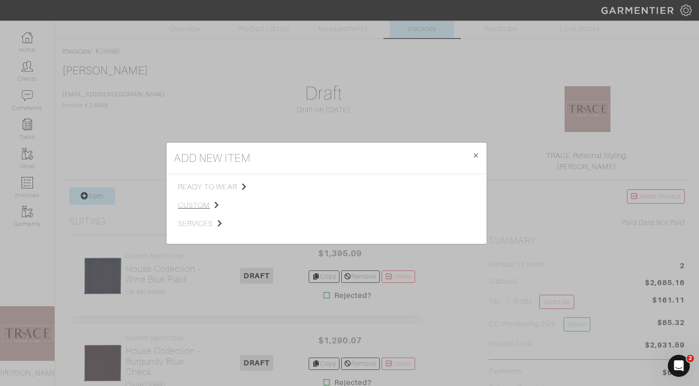
click at [200, 207] on span "custom" at bounding box center [224, 205] width 92 height 11
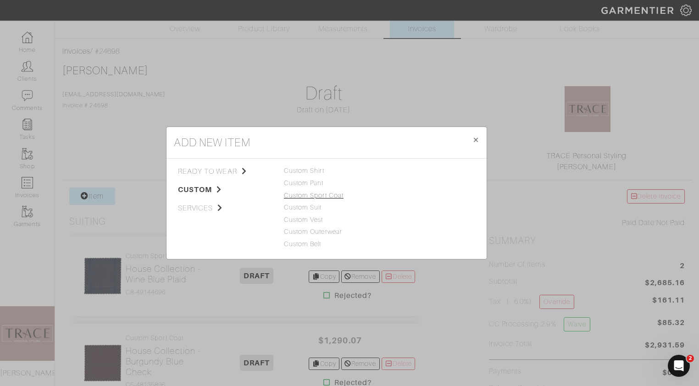
click at [297, 197] on link "Custom Sport Coat" at bounding box center [314, 195] width 60 height 7
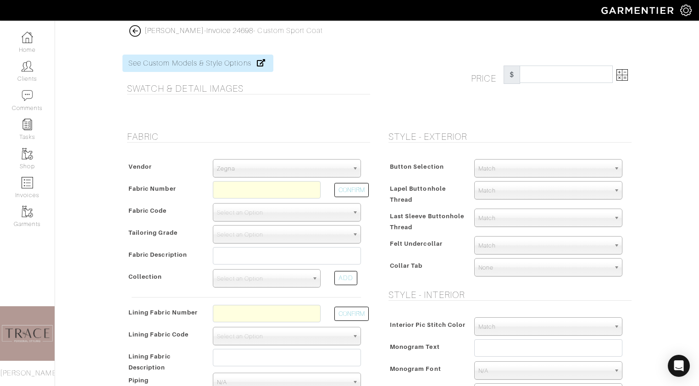
click at [301, 172] on span "Zegna" at bounding box center [283, 169] width 132 height 18
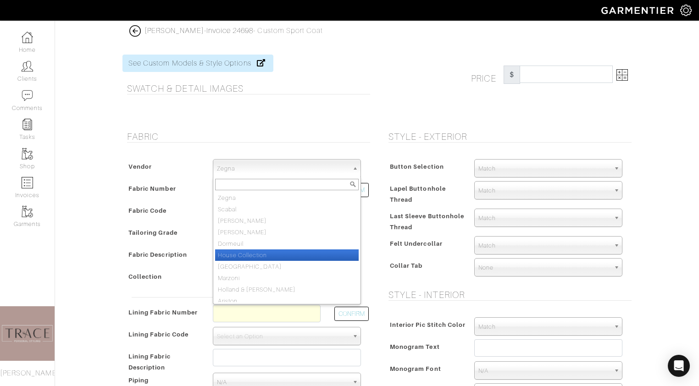
click at [281, 255] on li "House Collection" at bounding box center [287, 255] width 144 height 11
select select "75"
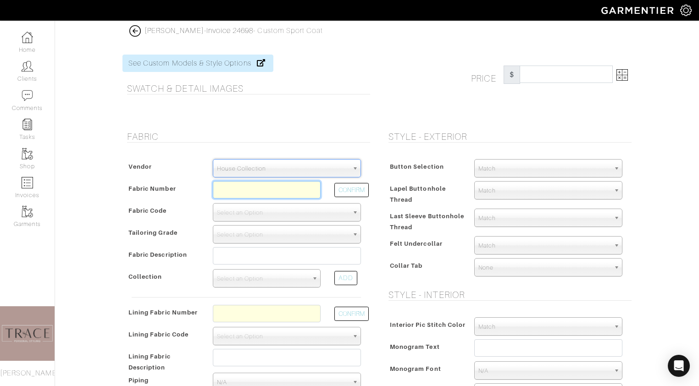
click at [276, 191] on input "text" at bounding box center [267, 189] width 108 height 17
type input "c"
type input "C5-48135922"
click at [353, 187] on button "CONFIRM" at bounding box center [352, 190] width 34 height 14
select select "902"
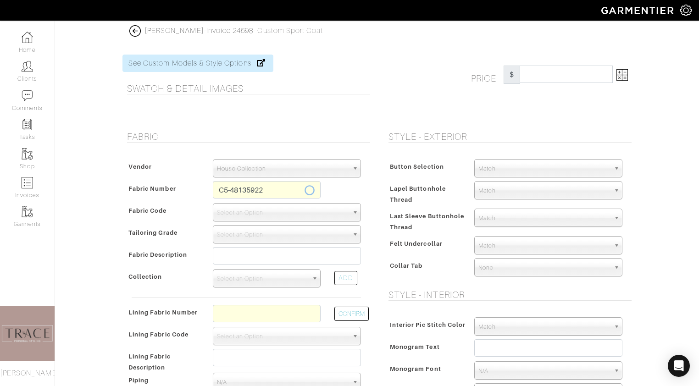
type input "Grey Plaid"
select select
type input "1237.93"
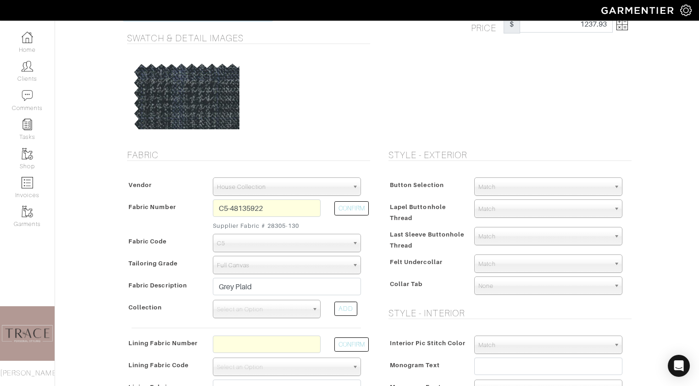
scroll to position [54, 0]
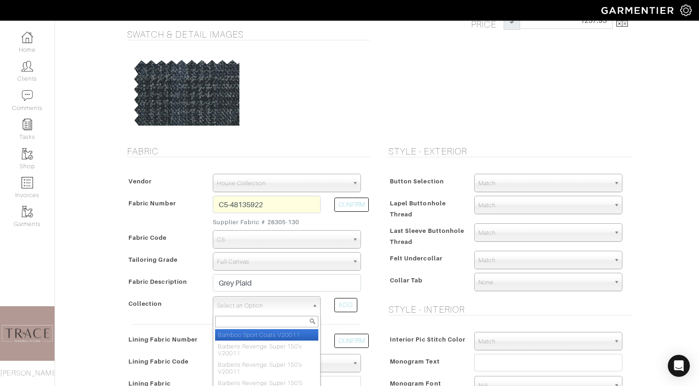
click at [258, 313] on span "Select an Option" at bounding box center [262, 306] width 91 height 18
type input "derb"
click at [252, 337] on em "Derb" at bounding box center [255, 335] width 14 height 7
select select "654"
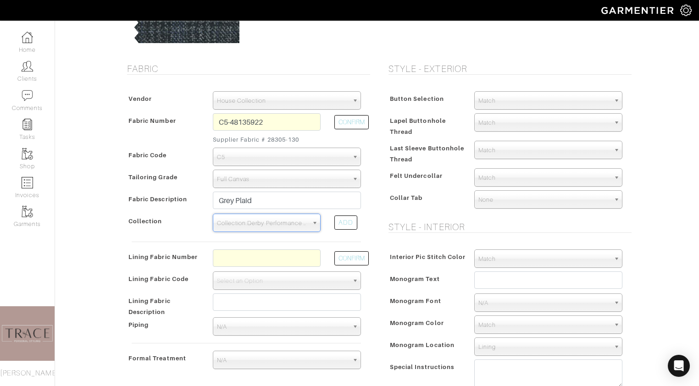
scroll to position [139, 0]
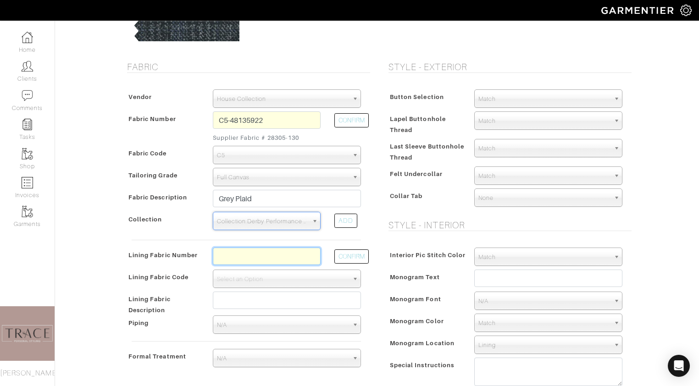
click at [269, 256] on input "text" at bounding box center [267, 256] width 108 height 17
click at [687, 365] on div "Open Intercom Messenger" at bounding box center [679, 366] width 24 height 24
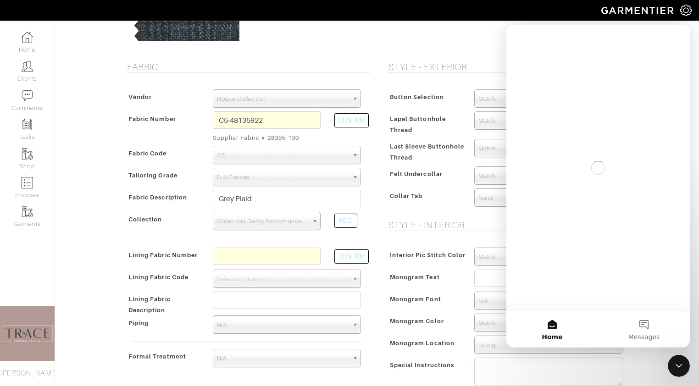
scroll to position [0, 0]
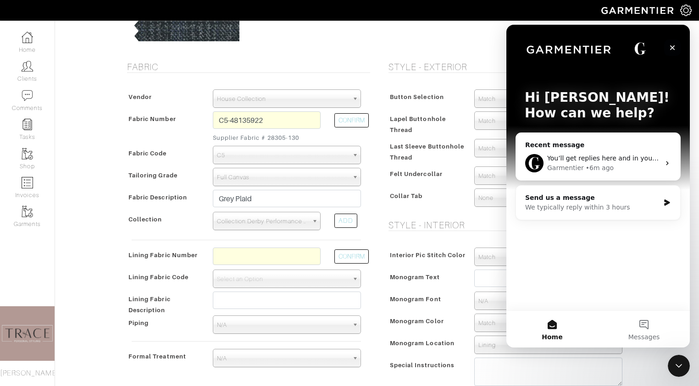
click at [674, 46] on icon "Close" at bounding box center [673, 47] width 5 height 5
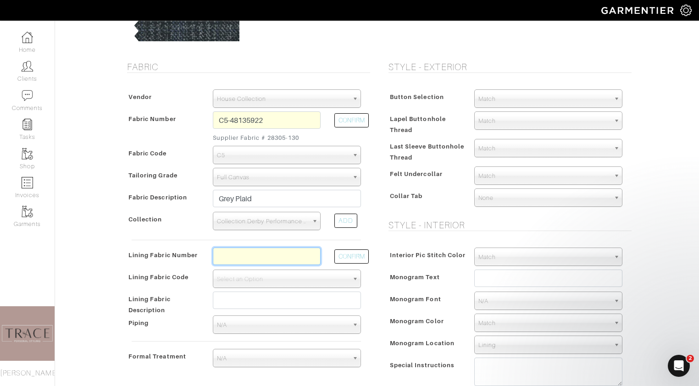
click at [266, 253] on input "text" at bounding box center [267, 256] width 108 height 17
click at [269, 241] on div "Vendor Zegna Scabal Loro Piana Gladson Dormeuil House Collection London Marzoni…" at bounding box center [247, 230] width 248 height 300
click at [268, 255] on input "text" at bounding box center [267, 256] width 108 height 17
type input "L2-50159535"
click at [355, 253] on button "CONFIRM" at bounding box center [352, 257] width 34 height 14
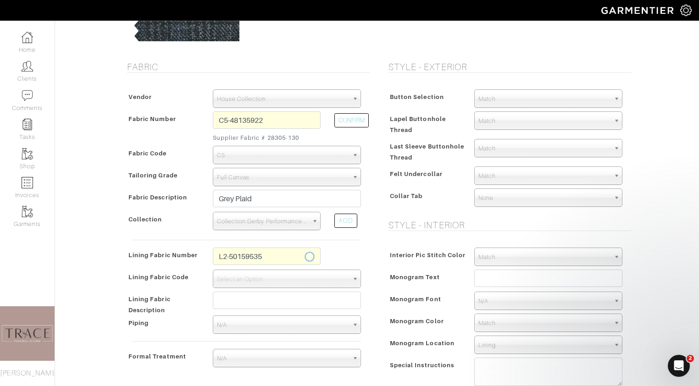
select select "6294"
type input "Royal Houndstooth"
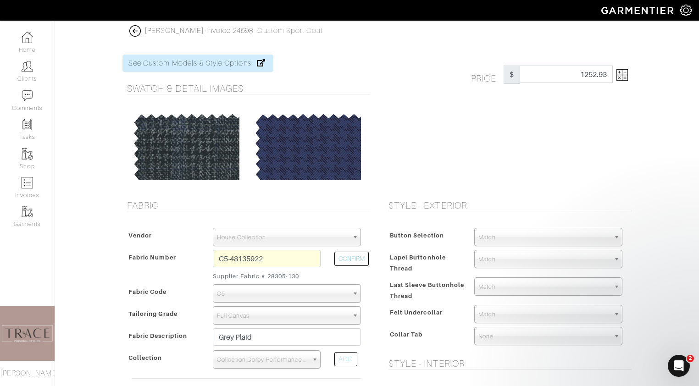
click at [624, 76] on img at bounding box center [622, 74] width 11 height 11
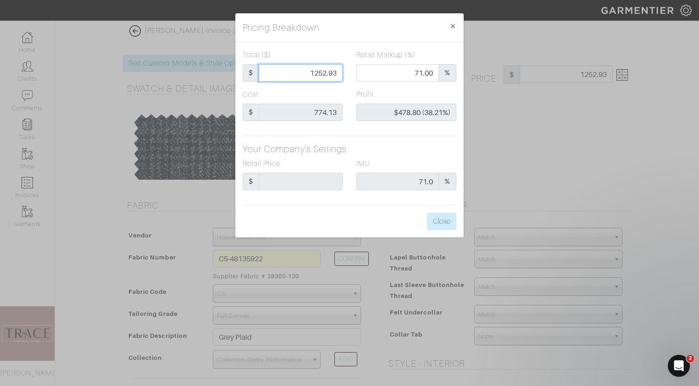
click at [341, 73] on input "1252.93" at bounding box center [301, 72] width 84 height 17
type input "1252.9"
type input "71.35"
type input "$478.77 (38.21%)"
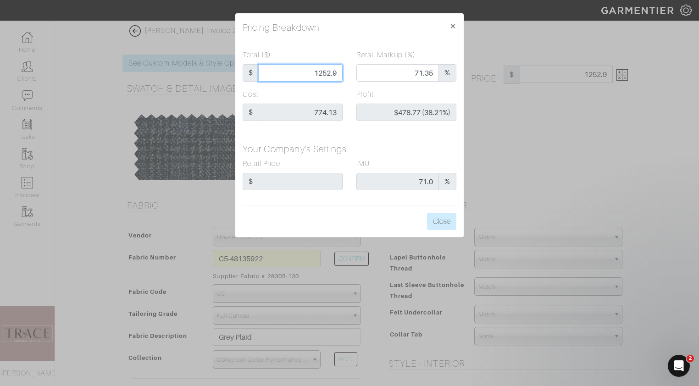
type input "1252."
type input "71.33"
type input "$477.87 (38.17%)"
type input "1252"
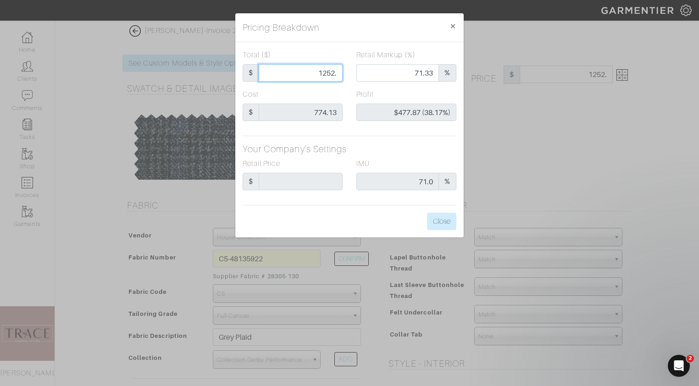
type input "1252"
type input "125"
type input "0.00"
type input "-$649.13 (-519.30%)"
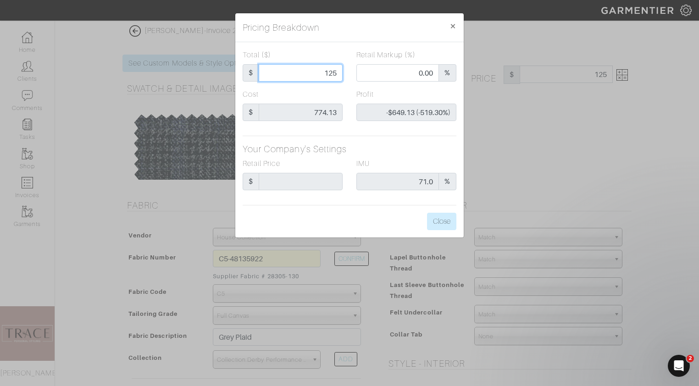
type input "1255"
type input "71.39"
type input "$480.87 (38.32%)"
type input "1255"
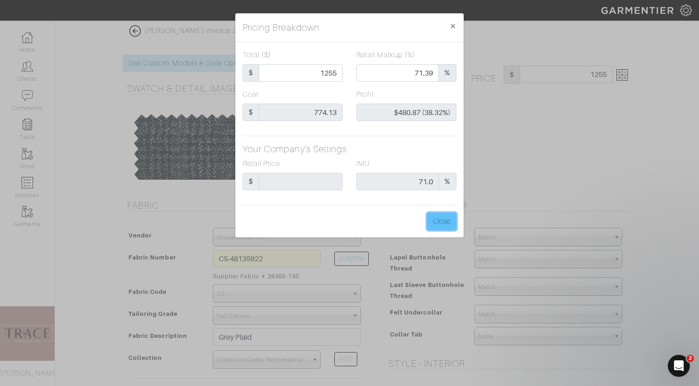
type input "1255.00"
click at [440, 223] on button "Close" at bounding box center [441, 221] width 29 height 17
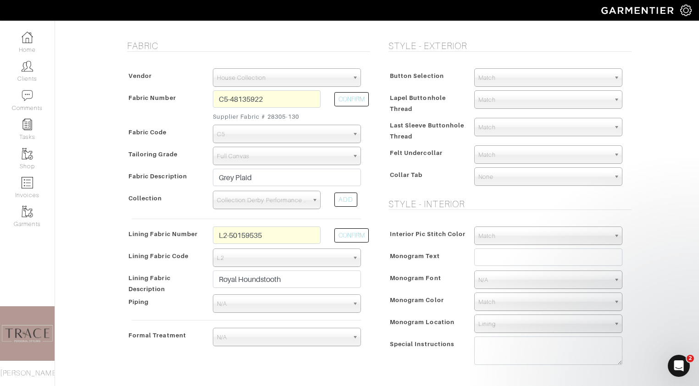
scroll to position [147, 0]
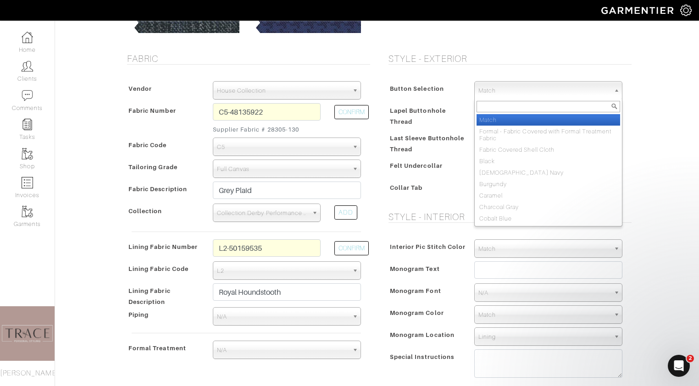
click at [521, 87] on span "Match" at bounding box center [545, 91] width 132 height 18
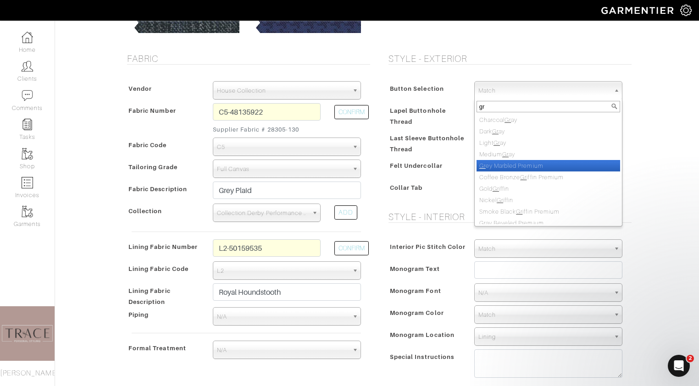
type input "gr"
click at [518, 163] on li "Gr ey Marbled Premium" at bounding box center [549, 165] width 144 height 11
select select "109"
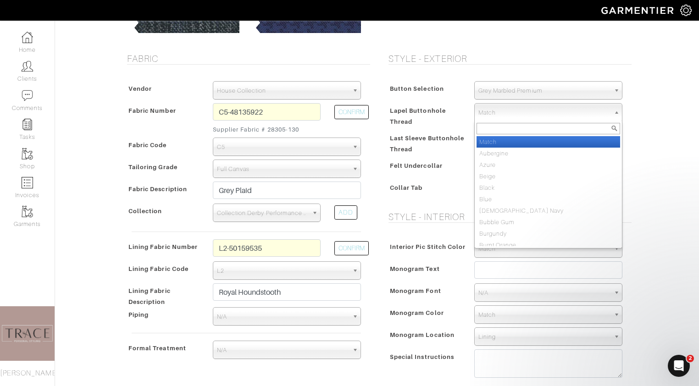
click at [519, 114] on span "Match" at bounding box center [545, 113] width 132 height 18
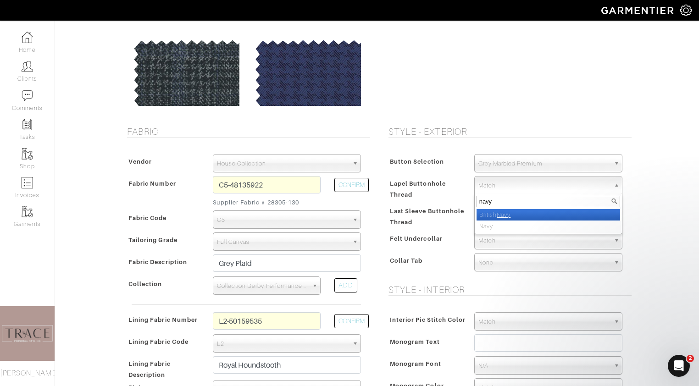
scroll to position [75, 0]
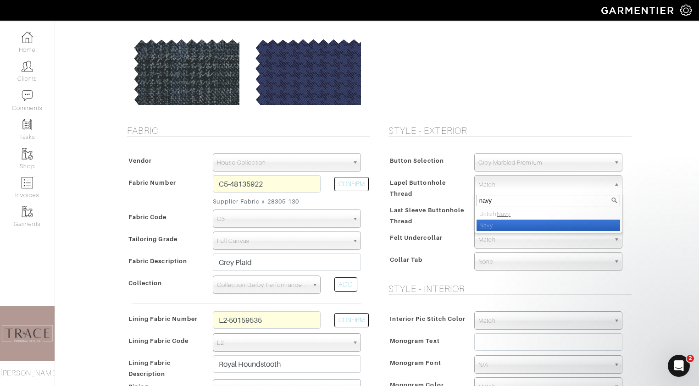
type input "navy"
click at [498, 228] on li "Navy" at bounding box center [549, 225] width 144 height 11
select select "8"
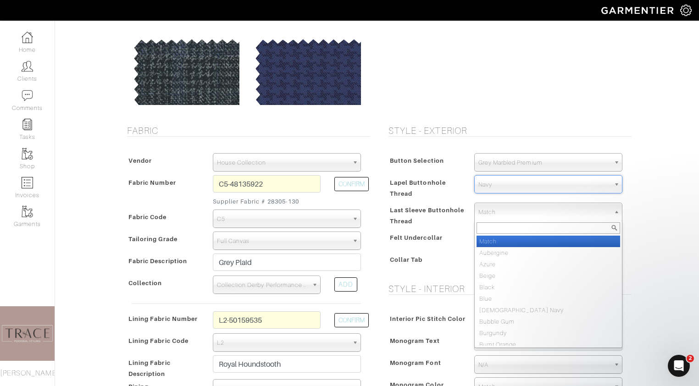
click at [499, 214] on span "Match" at bounding box center [545, 212] width 132 height 18
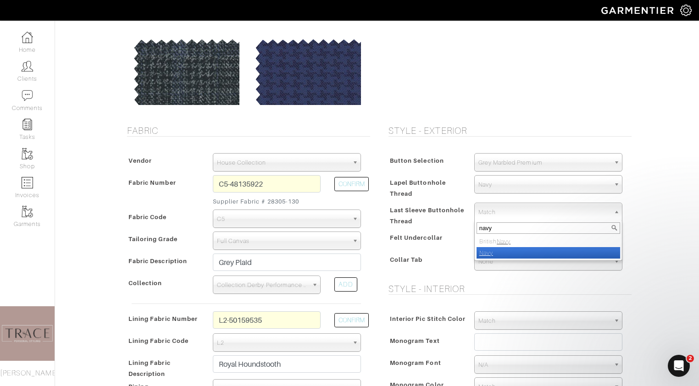
type input "navy"
click at [512, 252] on li "Navy" at bounding box center [549, 252] width 144 height 11
select select "8"
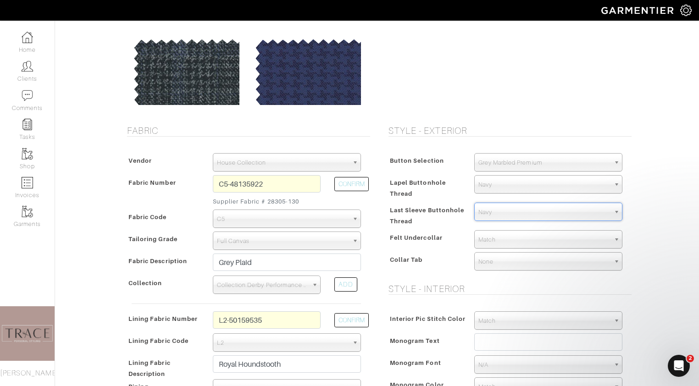
click at [515, 238] on span "Match" at bounding box center [545, 240] width 132 height 18
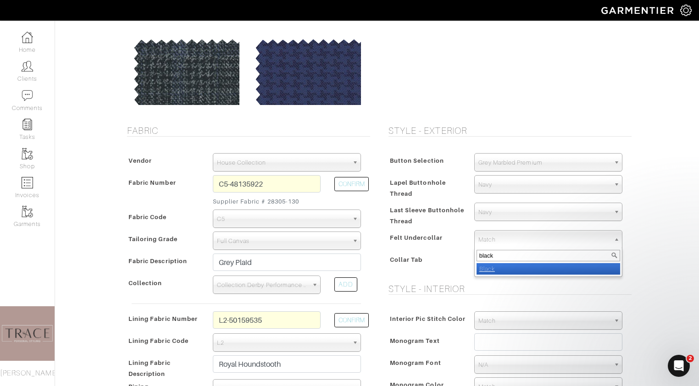
type input "black"
click at [514, 268] on li "Black" at bounding box center [549, 268] width 144 height 11
select select "6"
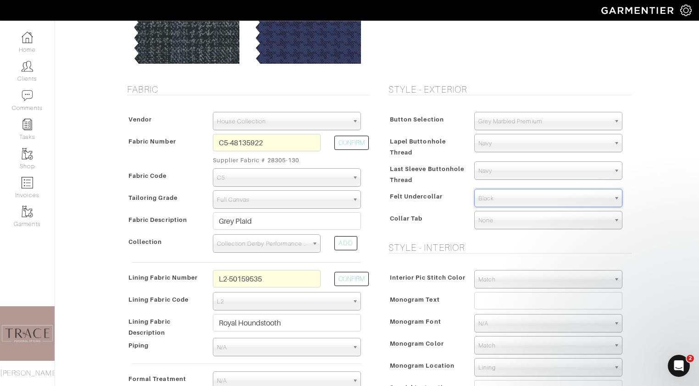
scroll to position [117, 0]
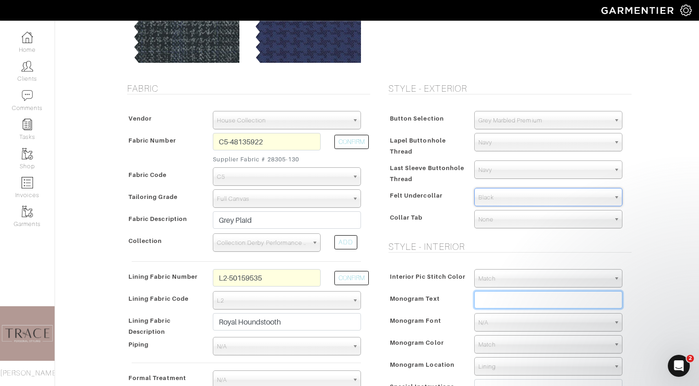
click at [501, 305] on input "text" at bounding box center [549, 299] width 148 height 17
type input "NW"
click at [514, 322] on span "N/A" at bounding box center [545, 323] width 132 height 18
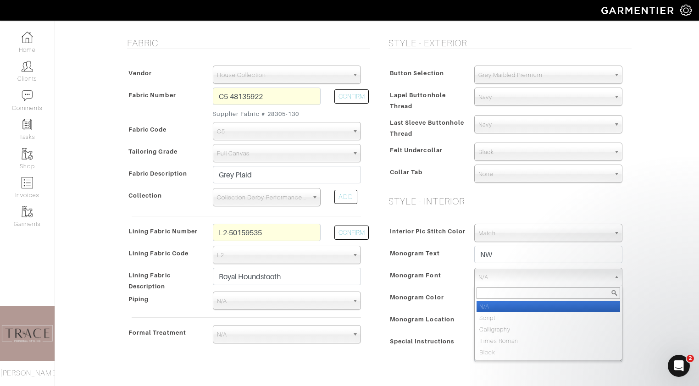
scroll to position [163, 0]
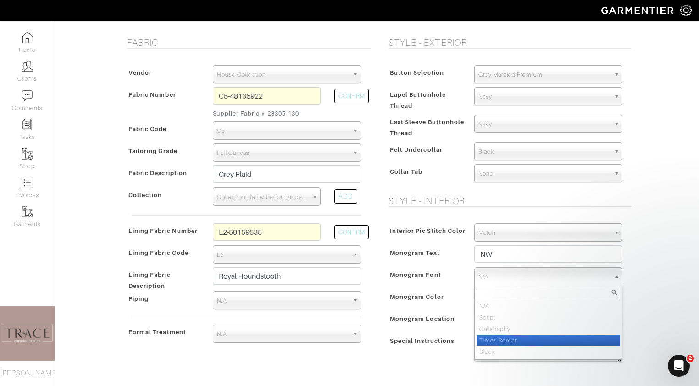
click at [508, 341] on li "Times Roman" at bounding box center [549, 340] width 144 height 11
select select "Times Roman"
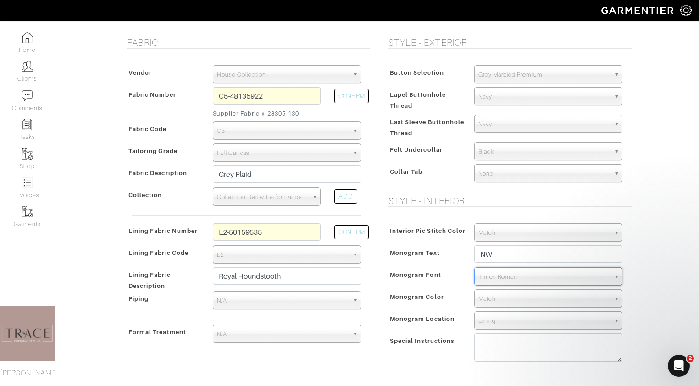
click at [507, 301] on span "Match" at bounding box center [545, 299] width 132 height 18
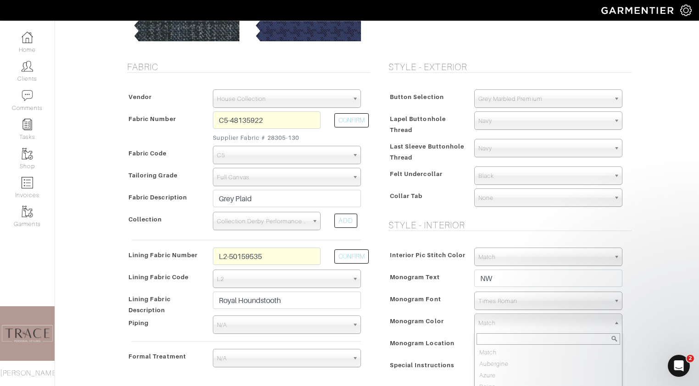
scroll to position [218, 0]
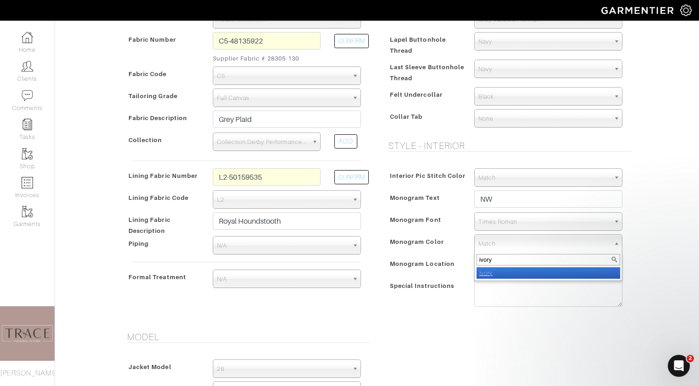
type input "ivory"
click at [536, 273] on li "Ivory" at bounding box center [549, 273] width 144 height 11
select select "39"
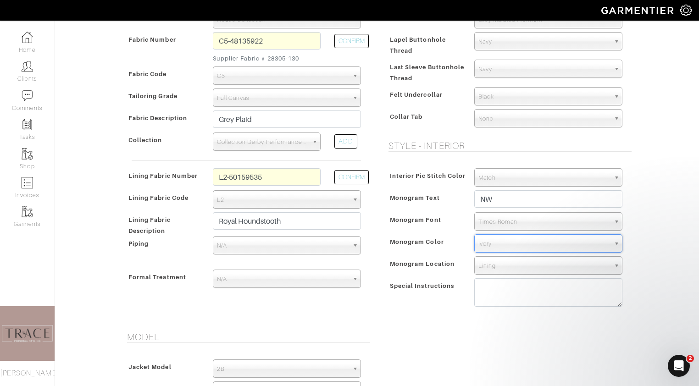
click at [533, 262] on span "Lining" at bounding box center [545, 266] width 132 height 18
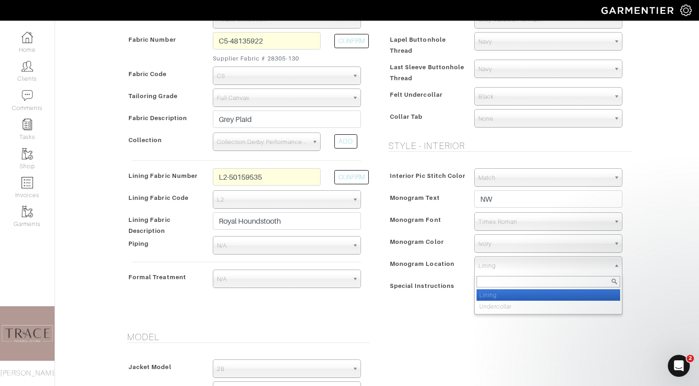
click at [523, 288] on div at bounding box center [548, 281] width 147 height 15
click at [522, 296] on li "Lining" at bounding box center [549, 295] width 144 height 11
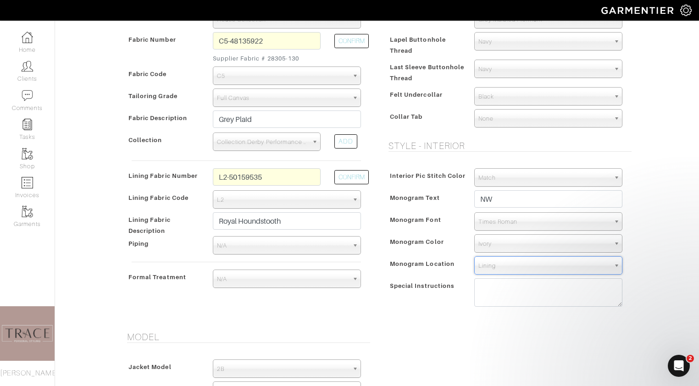
click at [519, 178] on span "Match" at bounding box center [545, 178] width 132 height 18
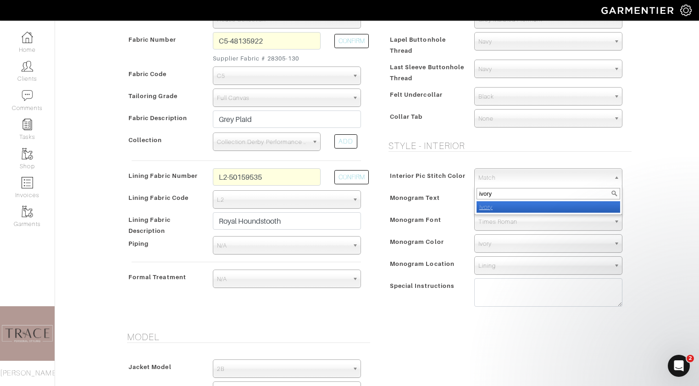
type input "ivory"
click at [521, 206] on li "Ivory" at bounding box center [549, 206] width 144 height 11
select select "39"
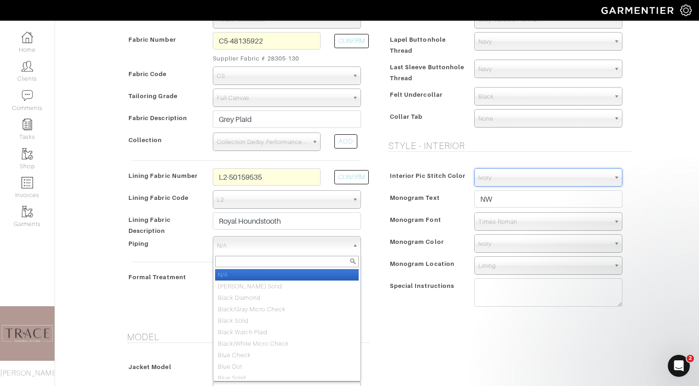
click at [352, 247] on link "N/A" at bounding box center [287, 245] width 148 height 18
type input "ivory"
click at [330, 275] on li "Ivory Solid" at bounding box center [287, 274] width 144 height 11
select select "114"
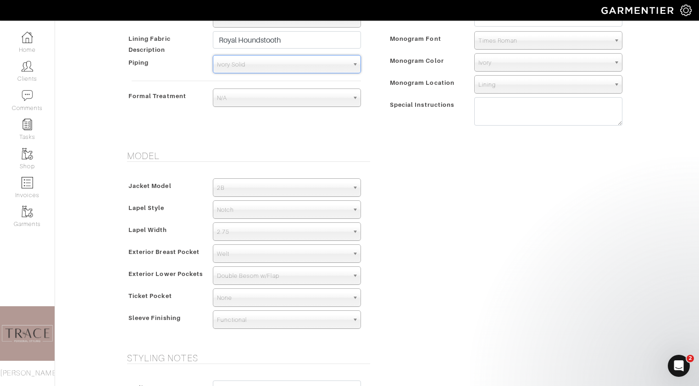
scroll to position [400, 0]
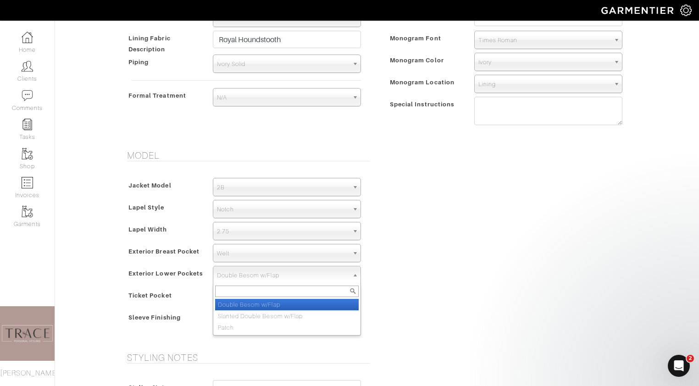
click at [313, 272] on span "Double Besom w/Flap" at bounding box center [283, 276] width 132 height 18
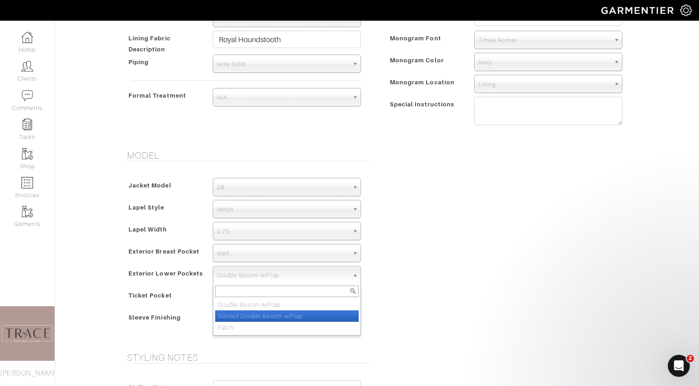
click at [302, 311] on li "Slanted Double Besom w/Flap" at bounding box center [287, 316] width 144 height 11
select select "Slanted Double Besom w/Flap"
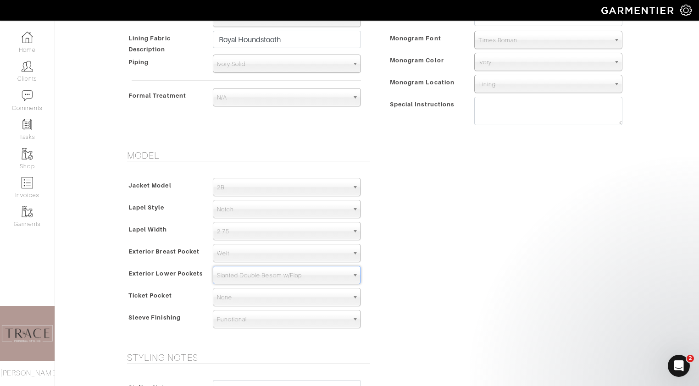
click at [299, 295] on span "None" at bounding box center [283, 298] width 132 height 18
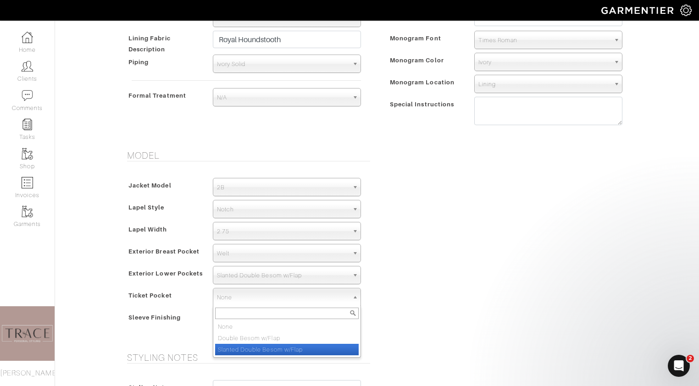
click at [288, 344] on li "Slanted Double Besom w/Flap" at bounding box center [287, 349] width 144 height 11
select select "Slanted Double Besom w/Flap"
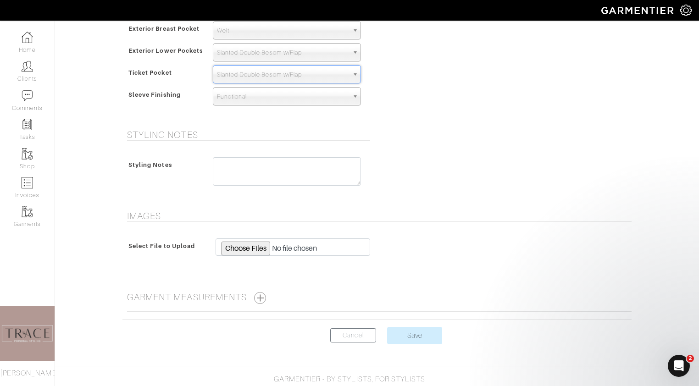
scroll to position [636, 0]
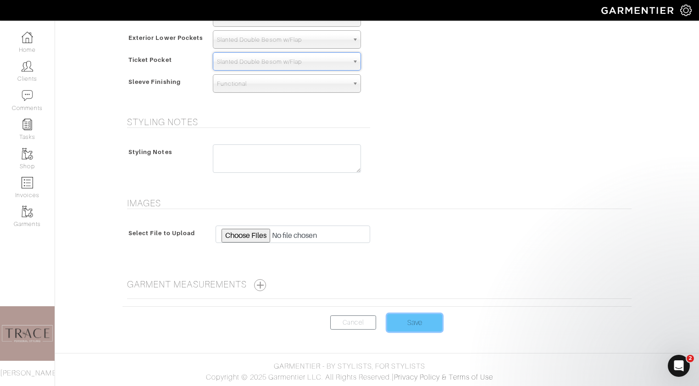
click at [418, 320] on input "Save" at bounding box center [414, 322] width 55 height 17
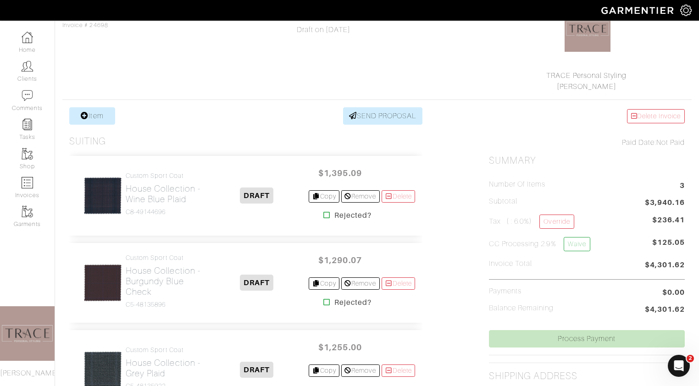
scroll to position [99, 0]
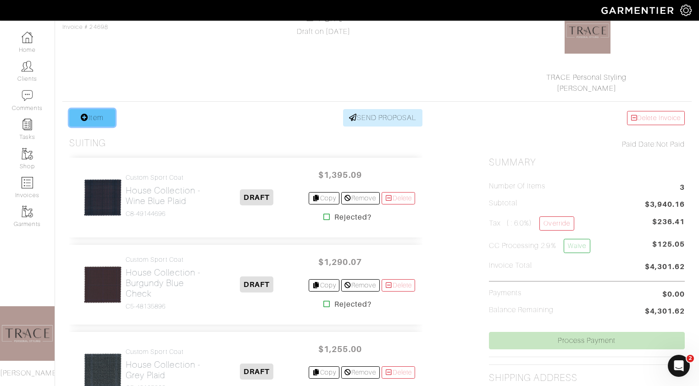
click at [95, 117] on link "Item" at bounding box center [92, 117] width 46 height 17
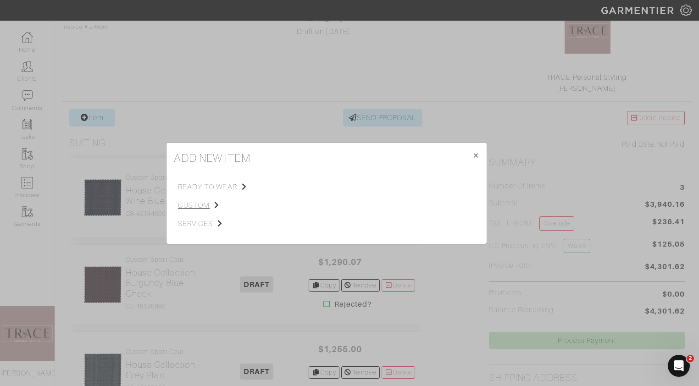
click at [204, 203] on span "custom" at bounding box center [224, 205] width 92 height 11
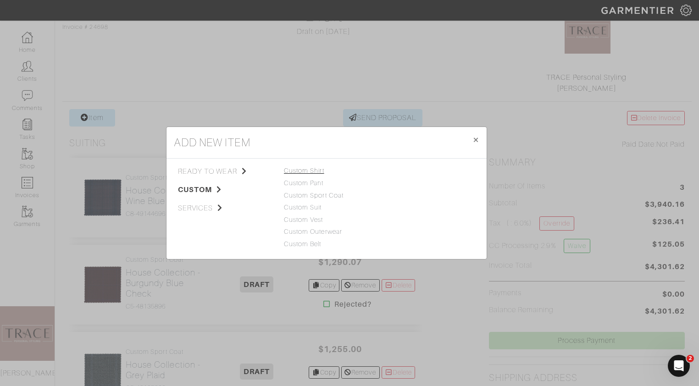
click at [320, 169] on link "Custom Shirt" at bounding box center [304, 170] width 40 height 7
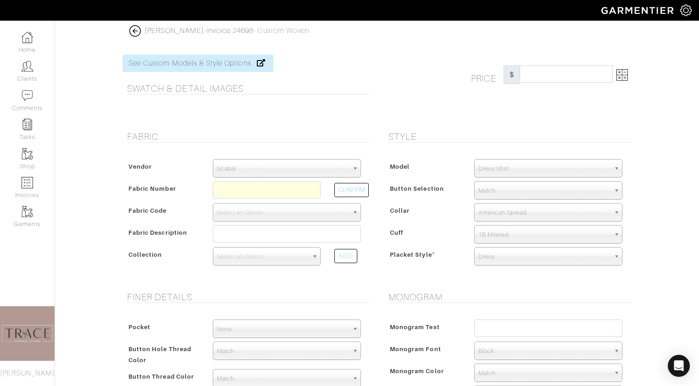
click at [330, 163] on span "Scabal" at bounding box center [283, 169] width 132 height 18
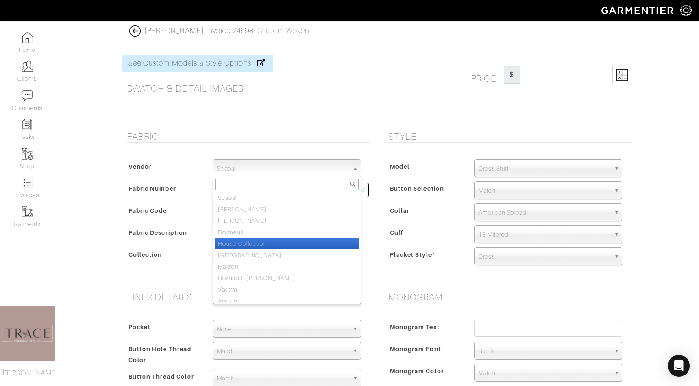
click at [291, 242] on li "House Collection" at bounding box center [287, 243] width 144 height 11
select select "75"
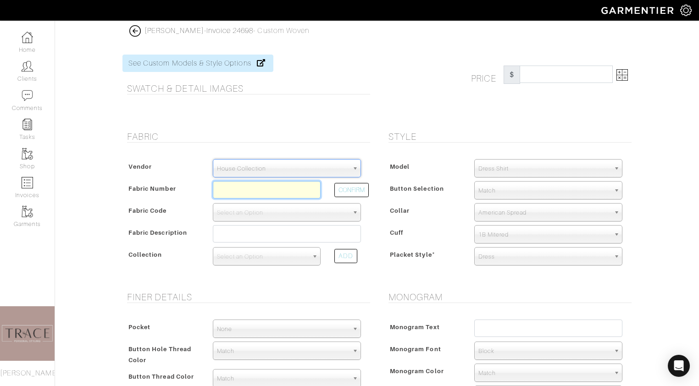
click at [285, 190] on input "text" at bounding box center [267, 189] width 108 height 17
type input "S9-49145430"
click at [360, 191] on button "CONFIRM" at bounding box center [352, 190] width 34 height 14
select select "1181"
type input "Blue"
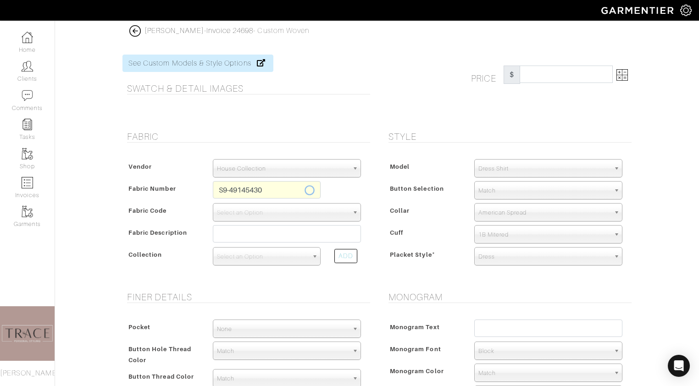
select select
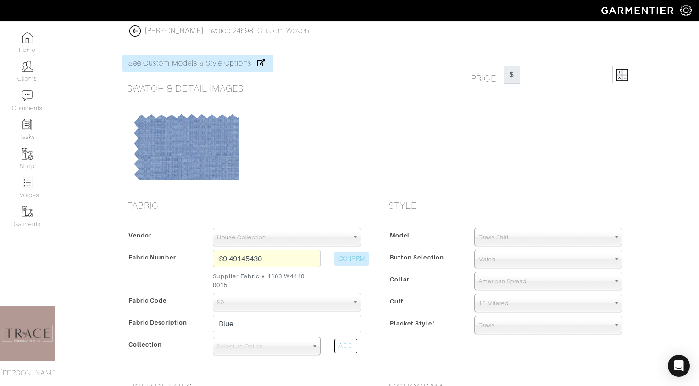
type input "420.69"
click at [624, 74] on img at bounding box center [622, 74] width 11 height 11
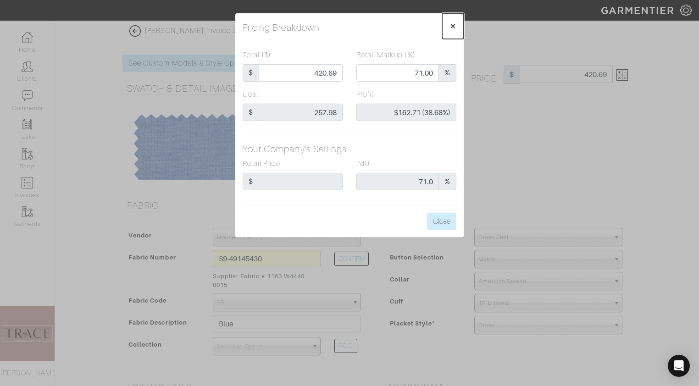
click at [455, 26] on span "×" at bounding box center [453, 26] width 7 height 12
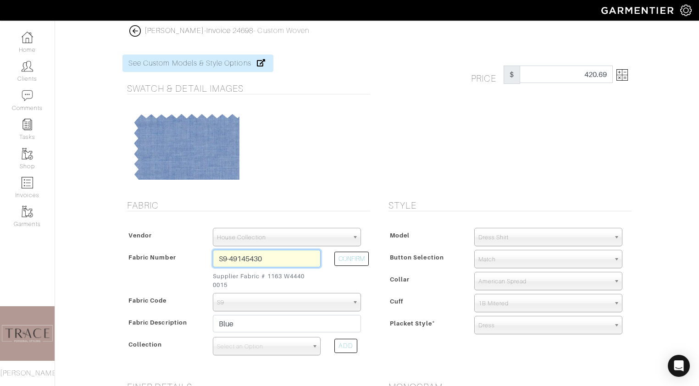
click at [296, 258] on input "S9-49145430" at bounding box center [267, 258] width 108 height 17
drag, startPoint x: 296, startPoint y: 258, endPoint x: 202, endPoint y: 252, distance: 93.8
click at [202, 252] on div "Fabric Number S9-49145430 Supplier Fabric # 1163 W4440 0015 CONFIRM" at bounding box center [246, 271] width 243 height 43
type input "S5-49145416"
click at [352, 264] on button "CONFIRM" at bounding box center [352, 259] width 34 height 14
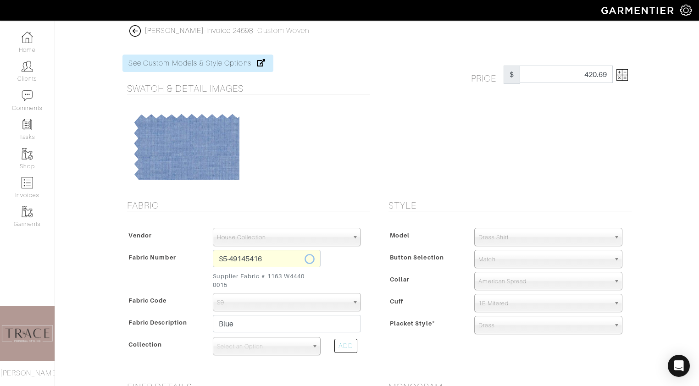
select select "5601"
type input "Blue Micro Oval"
select select
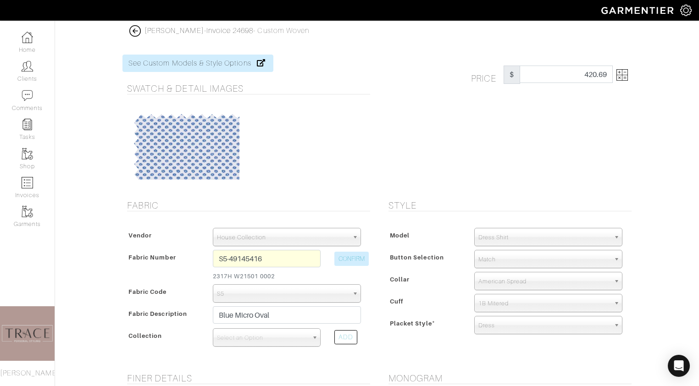
type input "386.21"
click at [622, 72] on img at bounding box center [622, 74] width 11 height 11
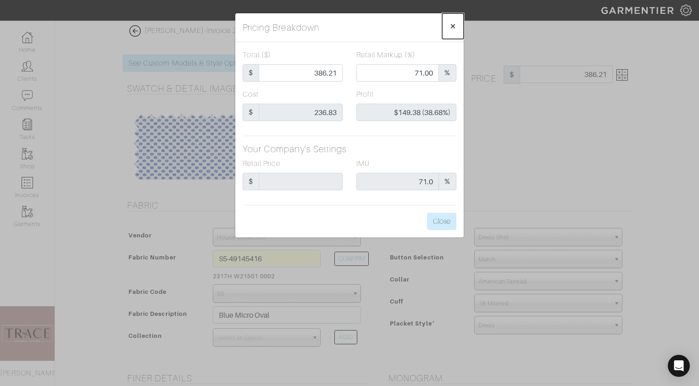
click at [454, 26] on span "×" at bounding box center [453, 26] width 7 height 12
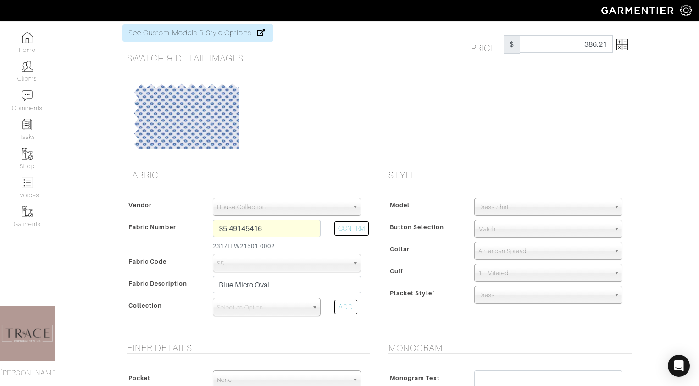
scroll to position [37, 0]
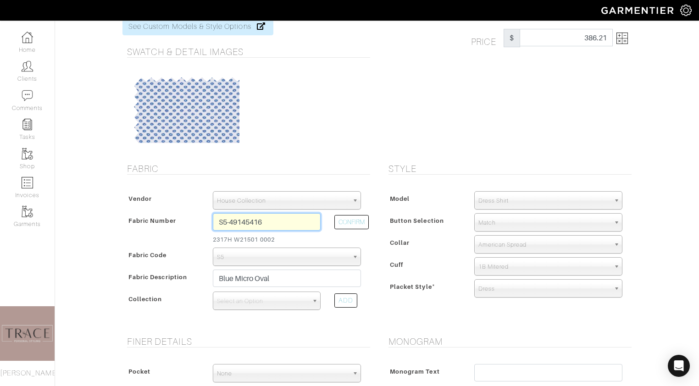
click at [276, 225] on input "S5-49145416" at bounding box center [267, 221] width 108 height 17
drag, startPoint x: 276, startPoint y: 225, endPoint x: 223, endPoint y: 223, distance: 53.3
click at [223, 223] on input "S5-49145416" at bounding box center [267, 221] width 108 height 17
type input "S9-50159428"
click at [348, 228] on button "CONFIRM" at bounding box center [352, 222] width 34 height 14
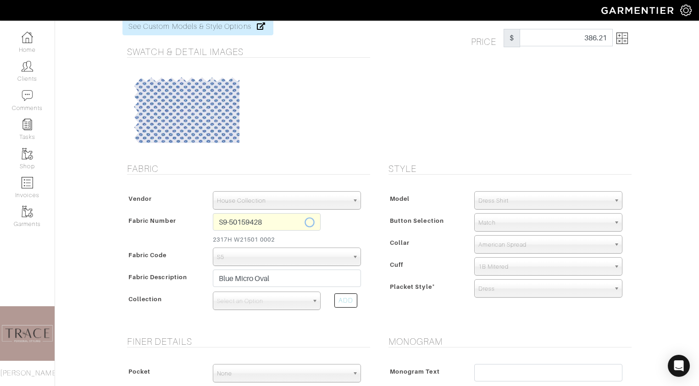
select select
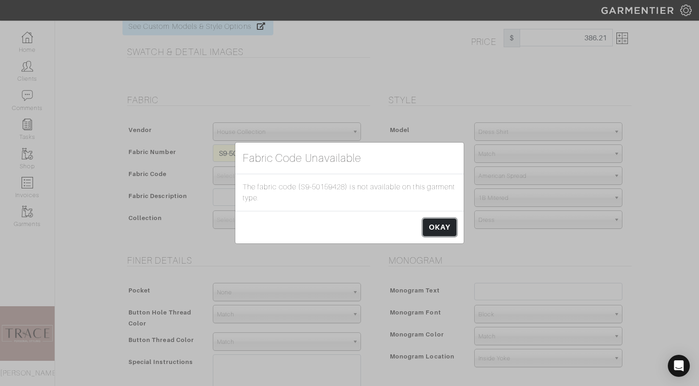
click at [442, 232] on link "OKAY" at bounding box center [440, 227] width 34 height 17
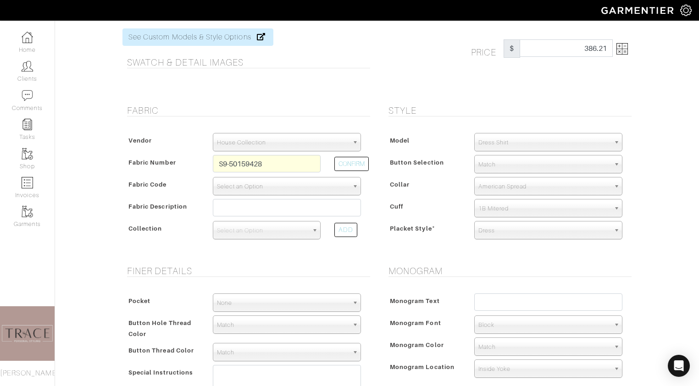
scroll to position [24, 0]
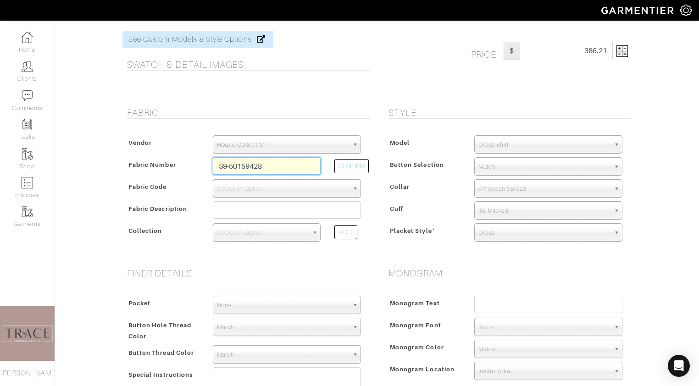
click at [300, 167] on input "S9-50159428" at bounding box center [267, 165] width 108 height 17
drag, startPoint x: 300, startPoint y: 167, endPoint x: 205, endPoint y: 170, distance: 95.1
click at [205, 170] on div "Fabric Number S9-50159428 CONFIRM" at bounding box center [246, 168] width 243 height 22
type input "S"
click at [328, 95] on div at bounding box center [247, 87] width 248 height 18
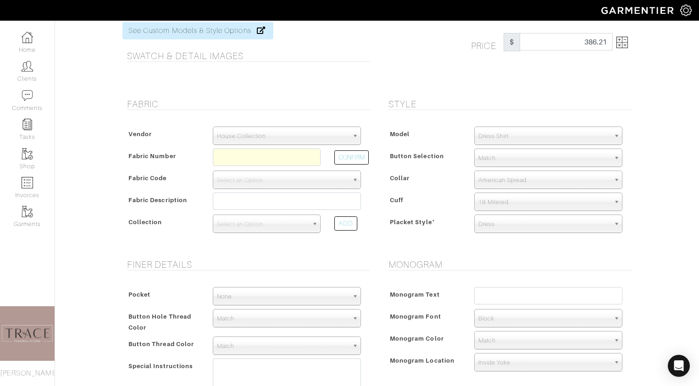
scroll to position [30, 0]
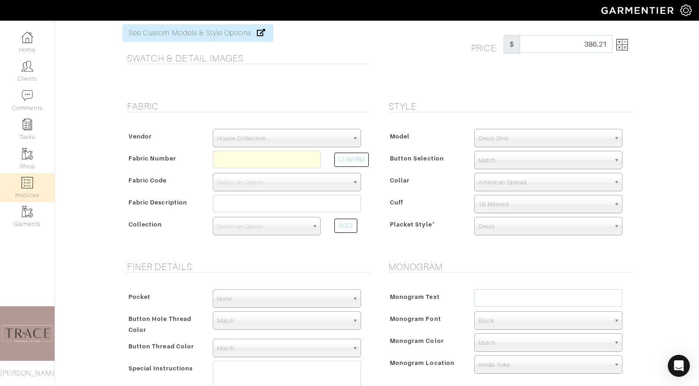
click at [29, 185] on img at bounding box center [27, 182] width 11 height 11
select select
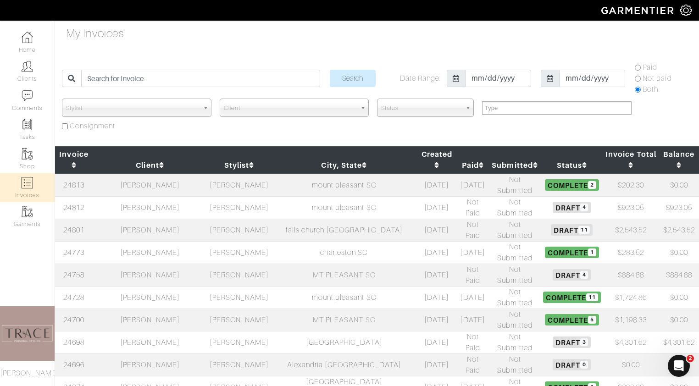
click at [168, 331] on td "[PERSON_NAME]" at bounding box center [150, 342] width 115 height 22
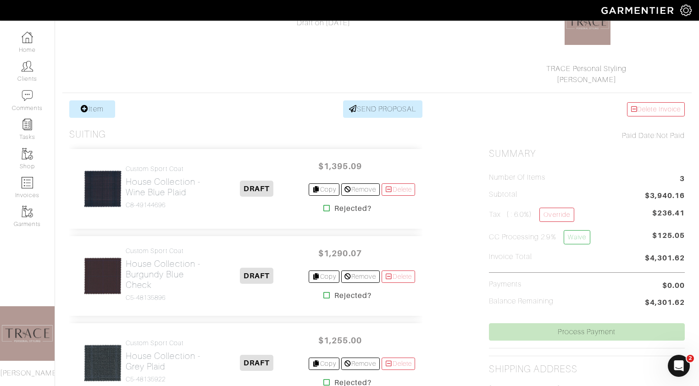
scroll to position [123, 0]
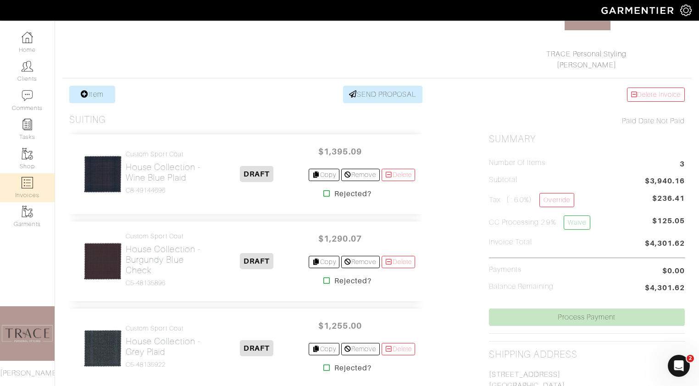
click at [39, 180] on link "Invoices" at bounding box center [27, 187] width 55 height 29
select select
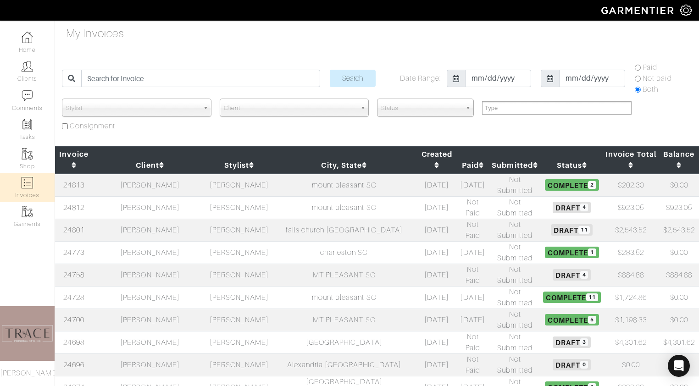
click at [173, 264] on td "[PERSON_NAME]" at bounding box center [150, 275] width 115 height 22
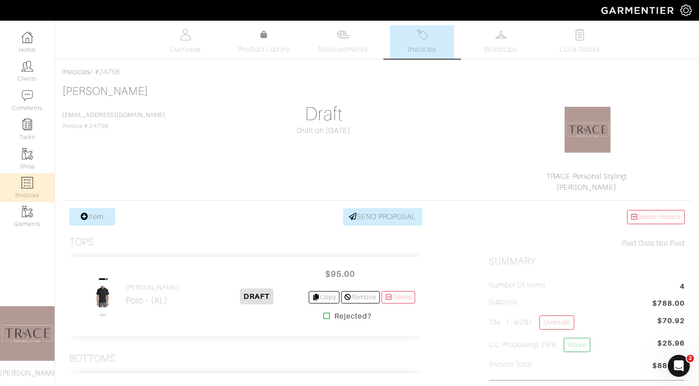
click at [31, 187] on img at bounding box center [27, 182] width 11 height 11
select select
